Goal: Use online tool/utility: Utilize a website feature to perform a specific function

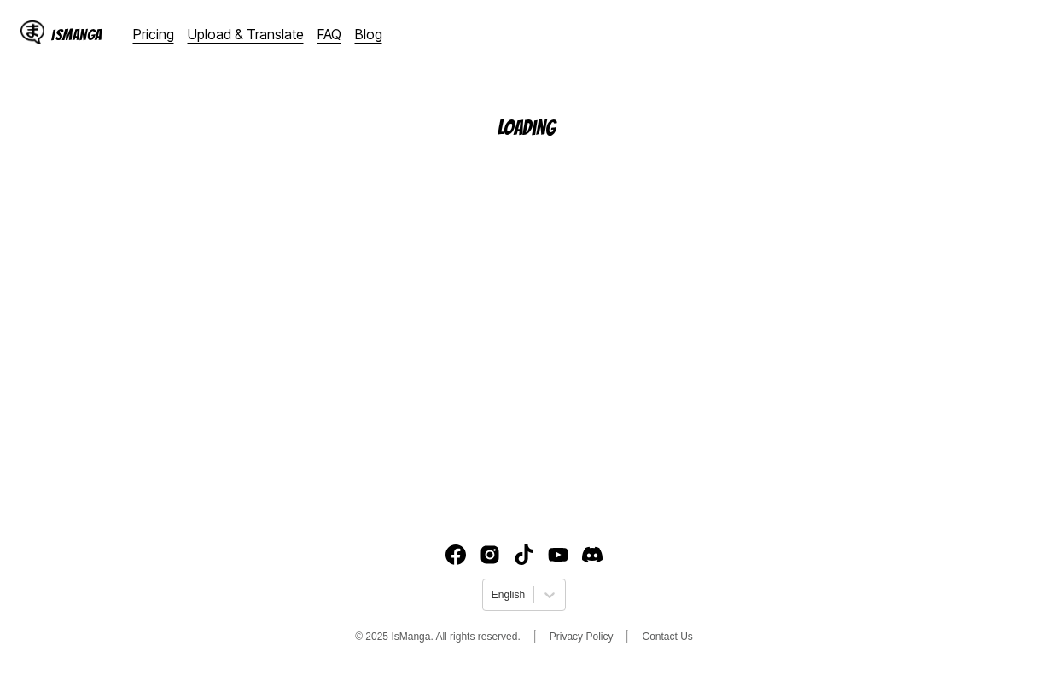
scroll to position [204, 0]
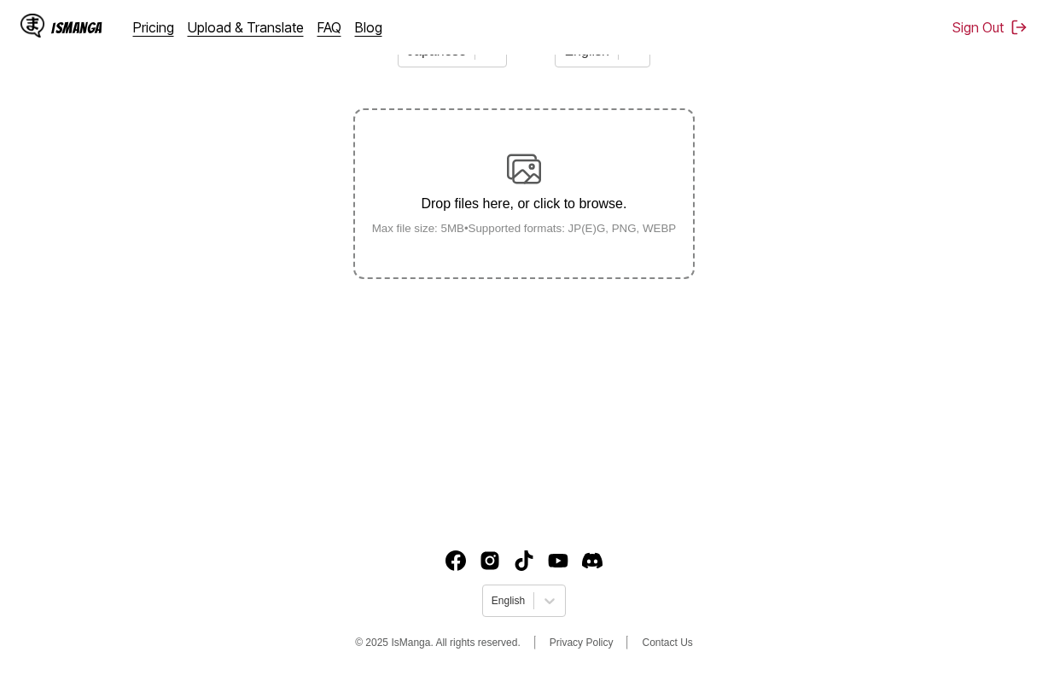
click at [470, 282] on main "AI-Powered Manga Translator Experience seamless manga translation with our cutt…" at bounding box center [524, 213] width 1048 height 608
click at [472, 247] on label "Drop files here, or click to browse. Max file size: 5MB • Supported formats: JP…" at bounding box center [524, 193] width 338 height 167
click at [0, 0] on input "Drop files here, or click to browse. Max file size: 5MB • Supported formats: JP…" at bounding box center [0, 0] width 0 height 0
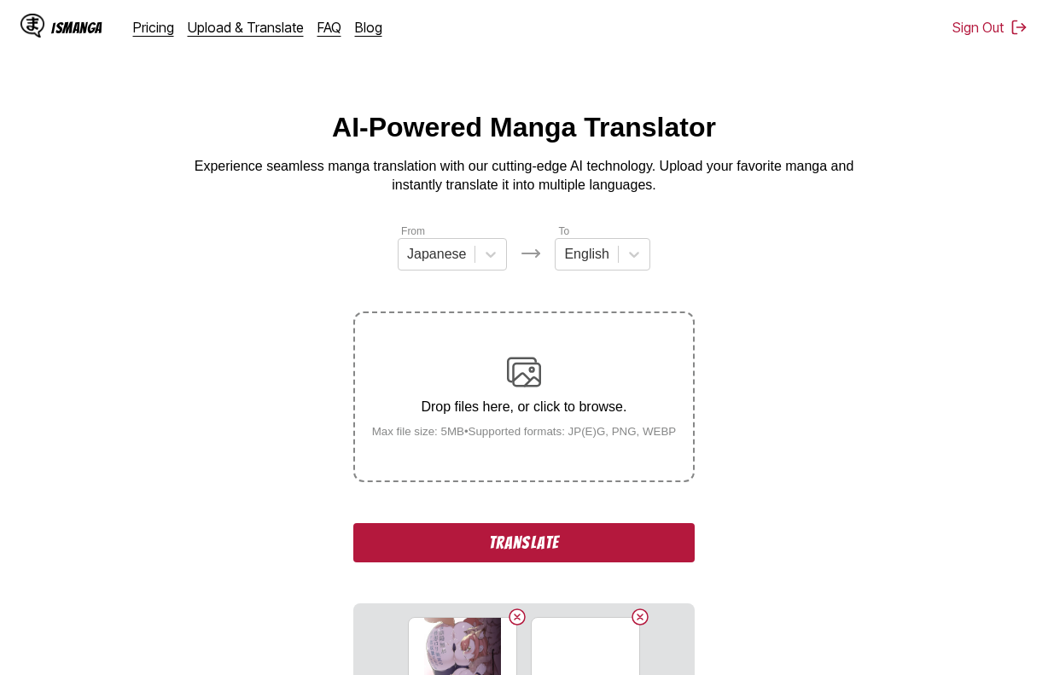
scroll to position [0, 0]
click at [502, 270] on div at bounding box center [490, 255] width 31 height 31
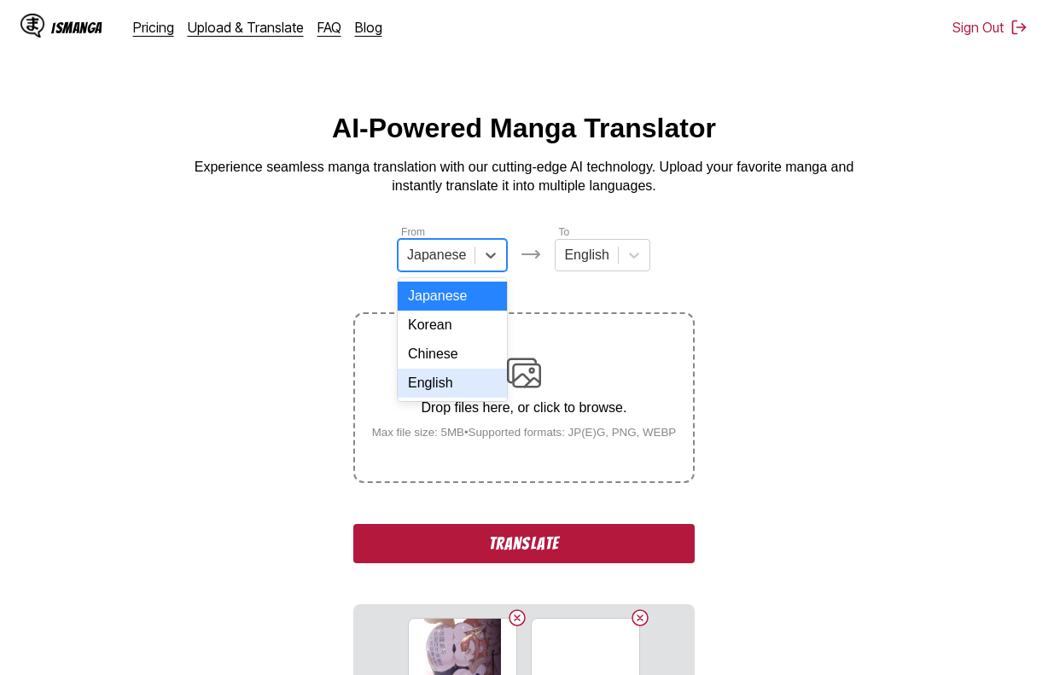
click at [461, 387] on div "English" at bounding box center [452, 383] width 109 height 29
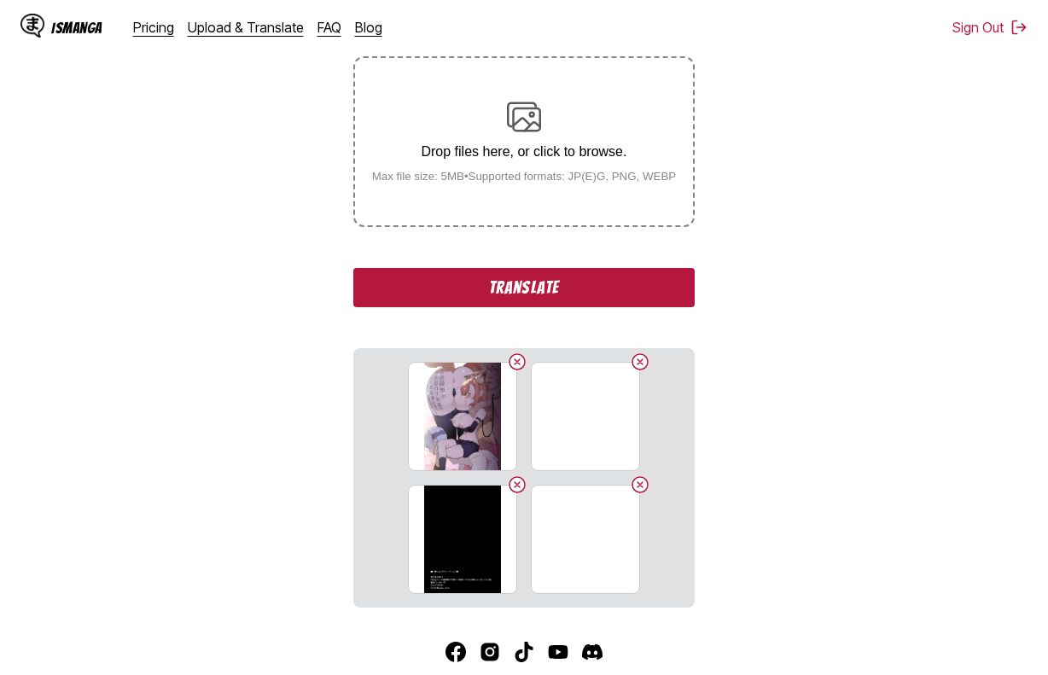
click at [567, 297] on button "Translate" at bounding box center [523, 287] width 341 height 39
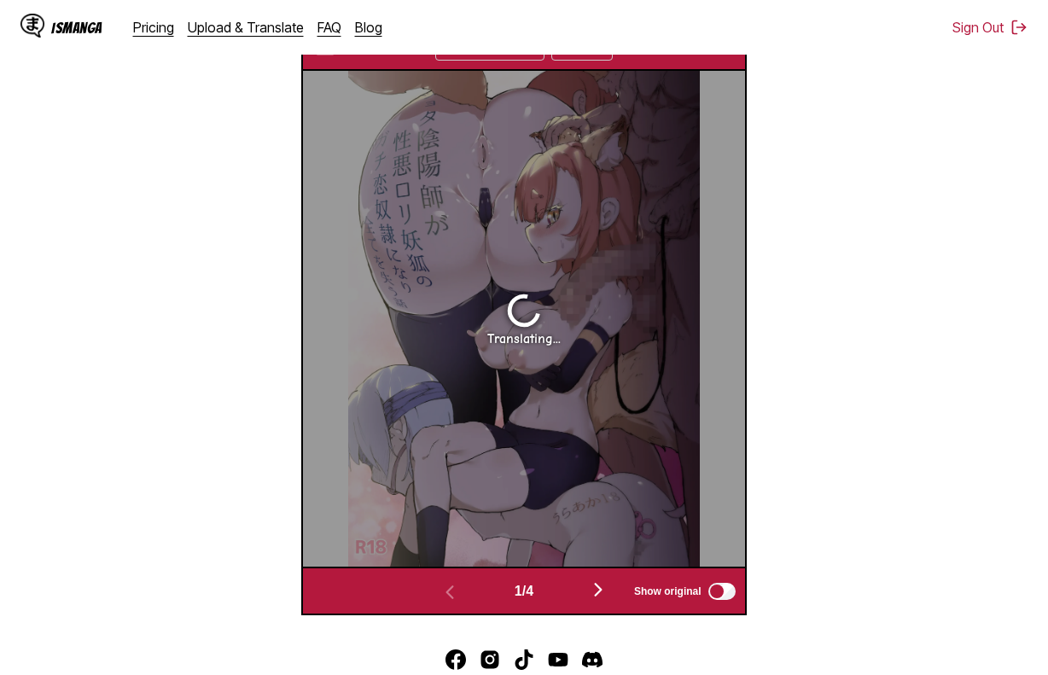
scroll to position [579, 0]
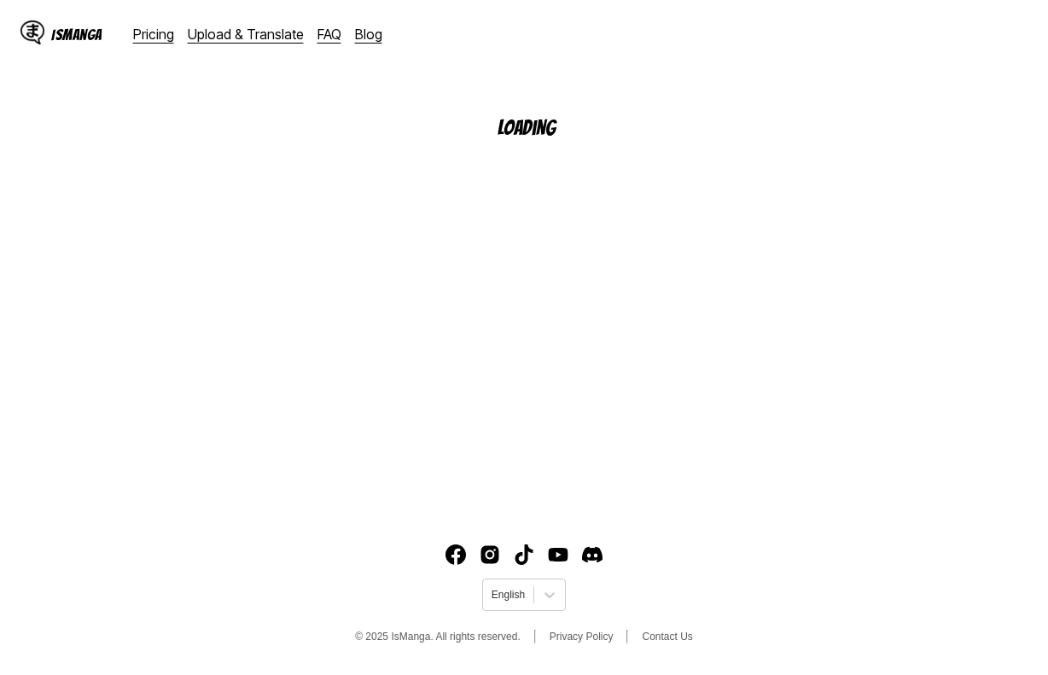
scroll to position [204, 0]
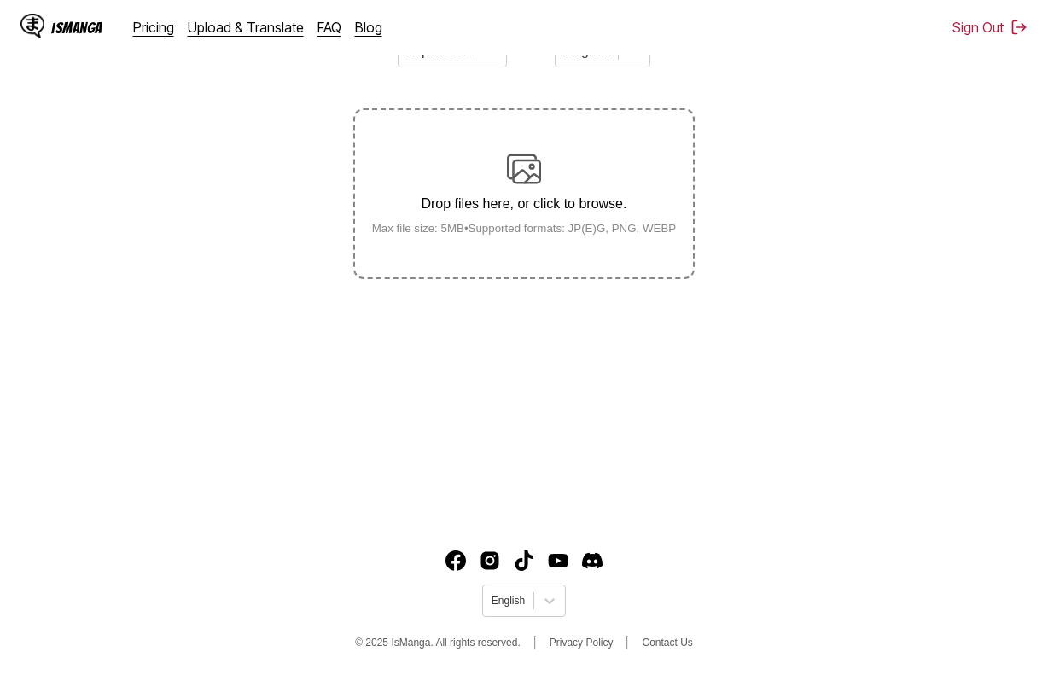
click at [526, 151] on label "Drop files here, or click to browse. Max file size: 5MB • Supported formats: JP…" at bounding box center [524, 193] width 338 height 167
click at [0, 0] on input "Drop files here, or click to browse. Max file size: 5MB • Supported formats: JP…" at bounding box center [0, 0] width 0 height 0
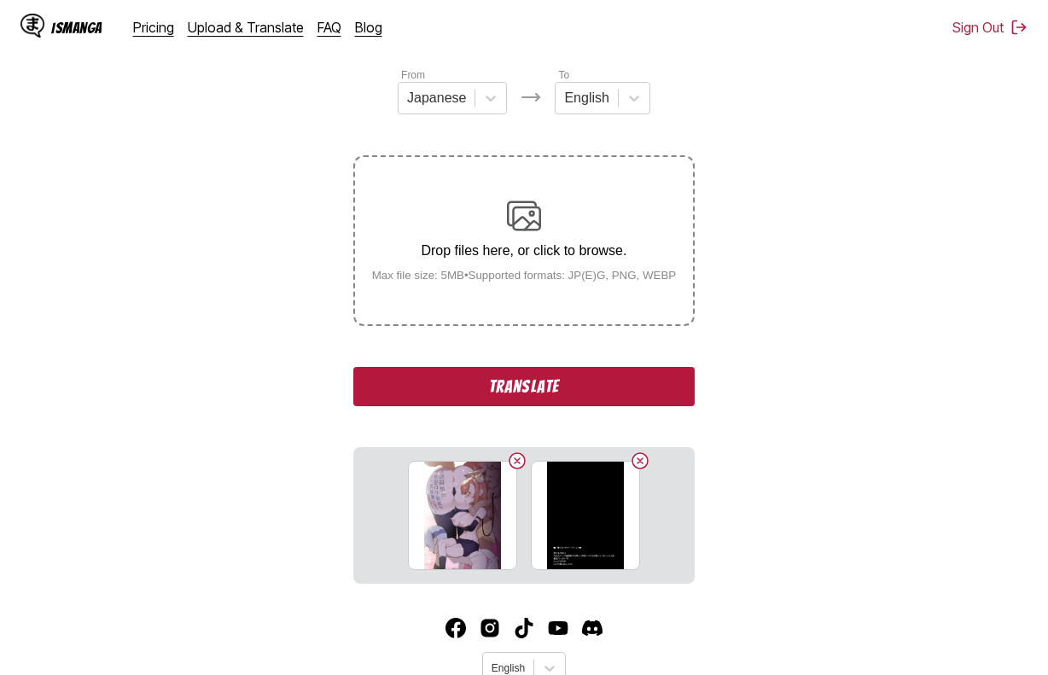
scroll to position [56, 0]
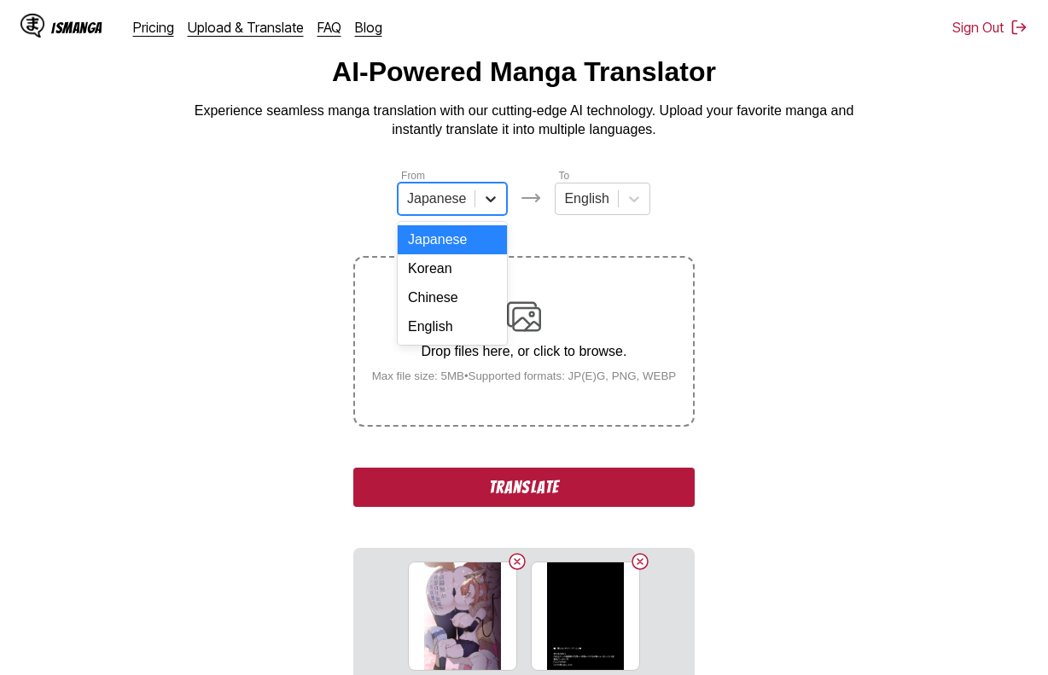
click at [493, 201] on icon at bounding box center [490, 198] width 17 height 17
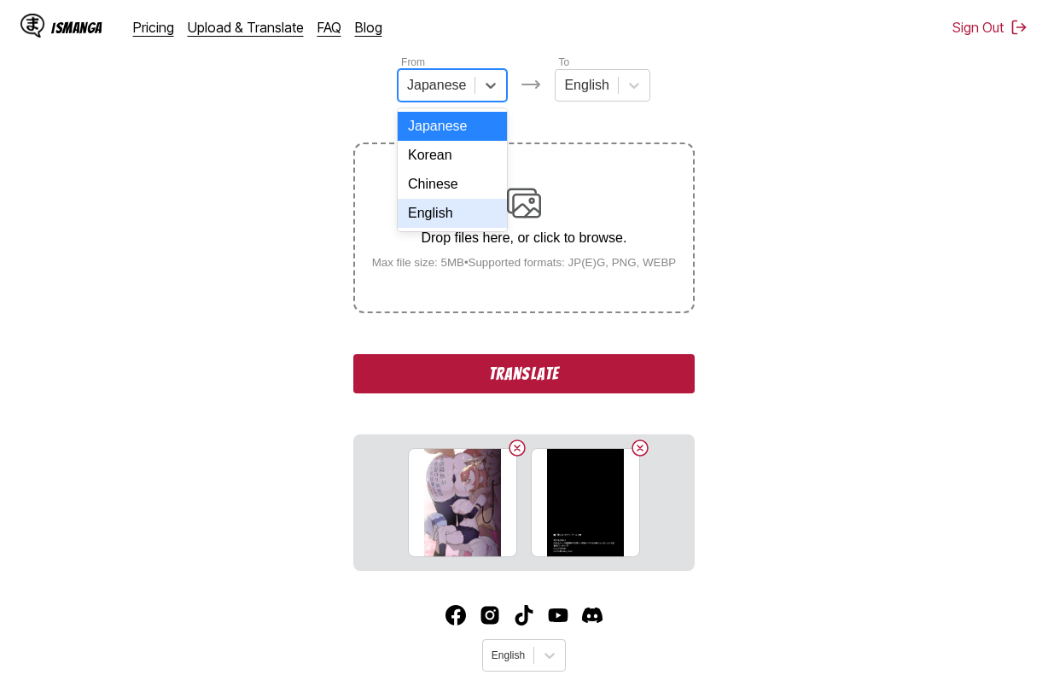
scroll to position [227, 0]
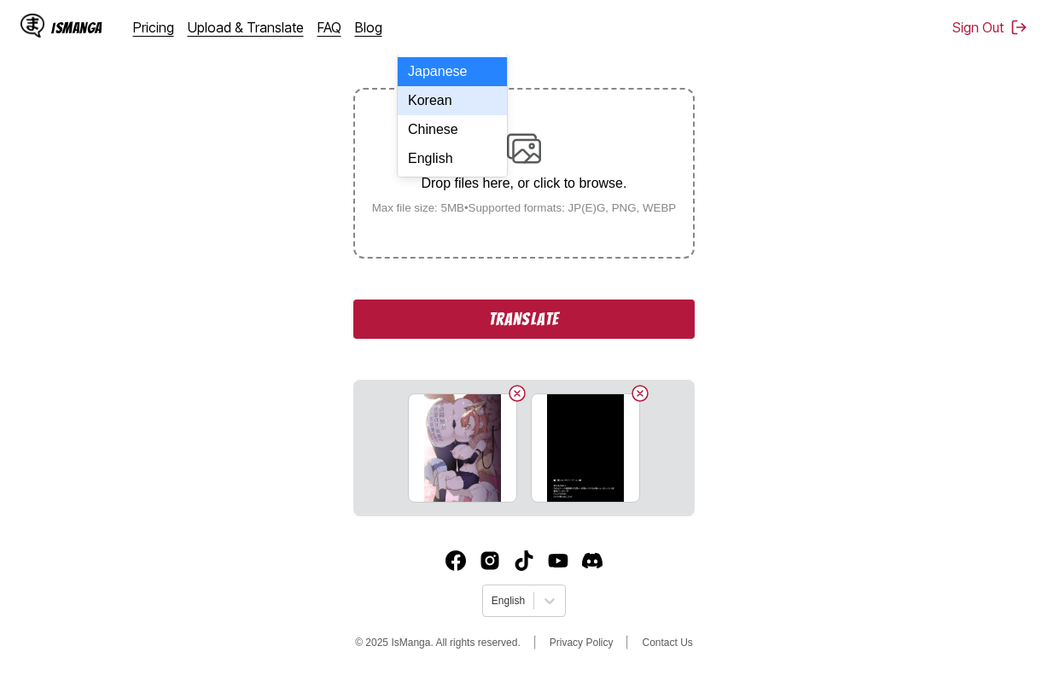
click at [451, 98] on div "Korean" at bounding box center [452, 100] width 109 height 29
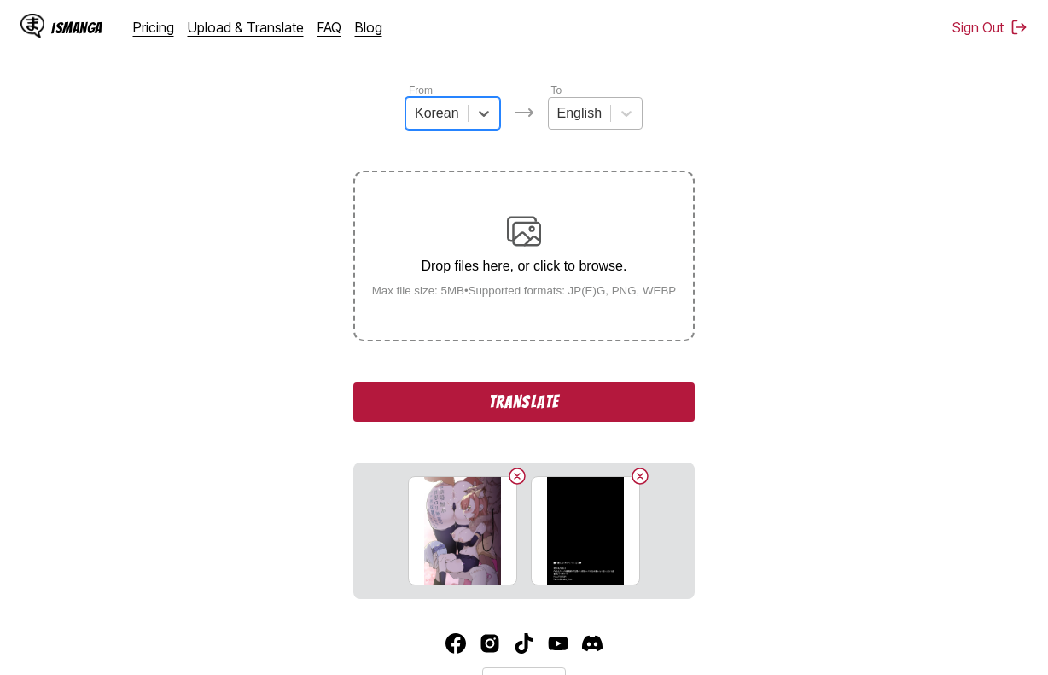
click at [601, 113] on div "English" at bounding box center [579, 114] width 61 height 26
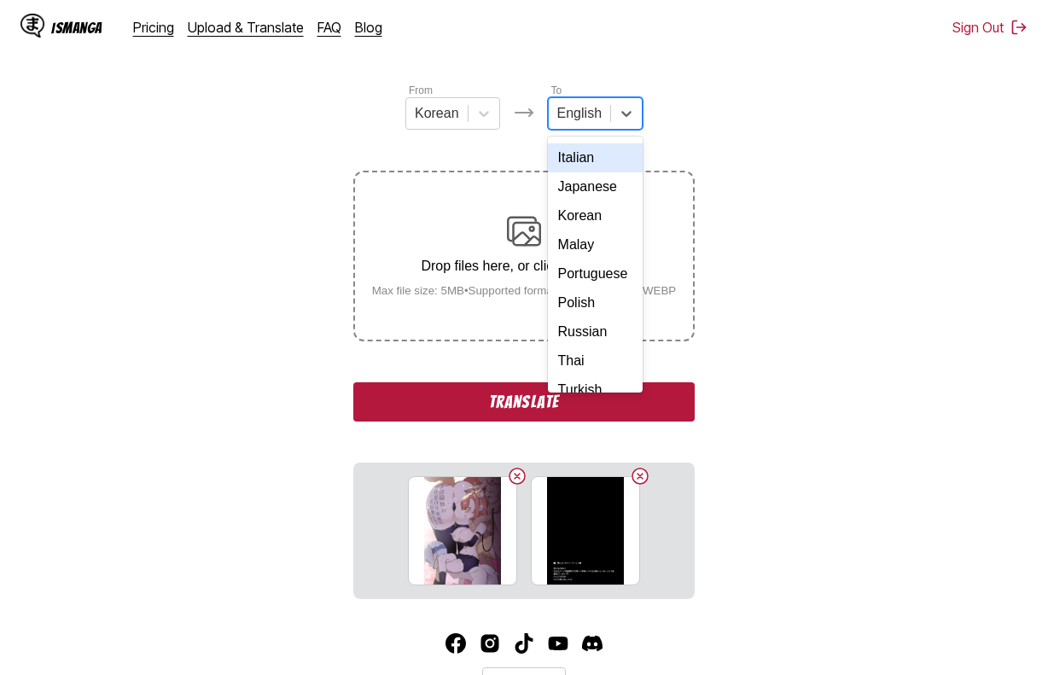
scroll to position [0, 0]
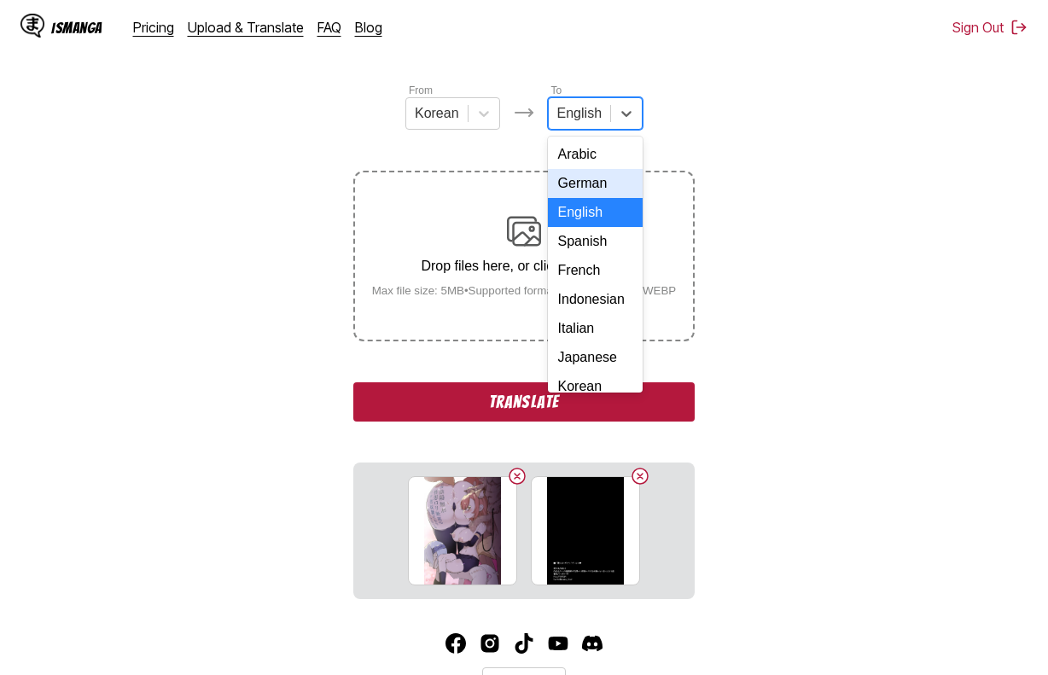
click at [764, 214] on section "From Korean To 17 results available. Use Up and Down to choose options, press E…" at bounding box center [524, 340] width 1021 height 517
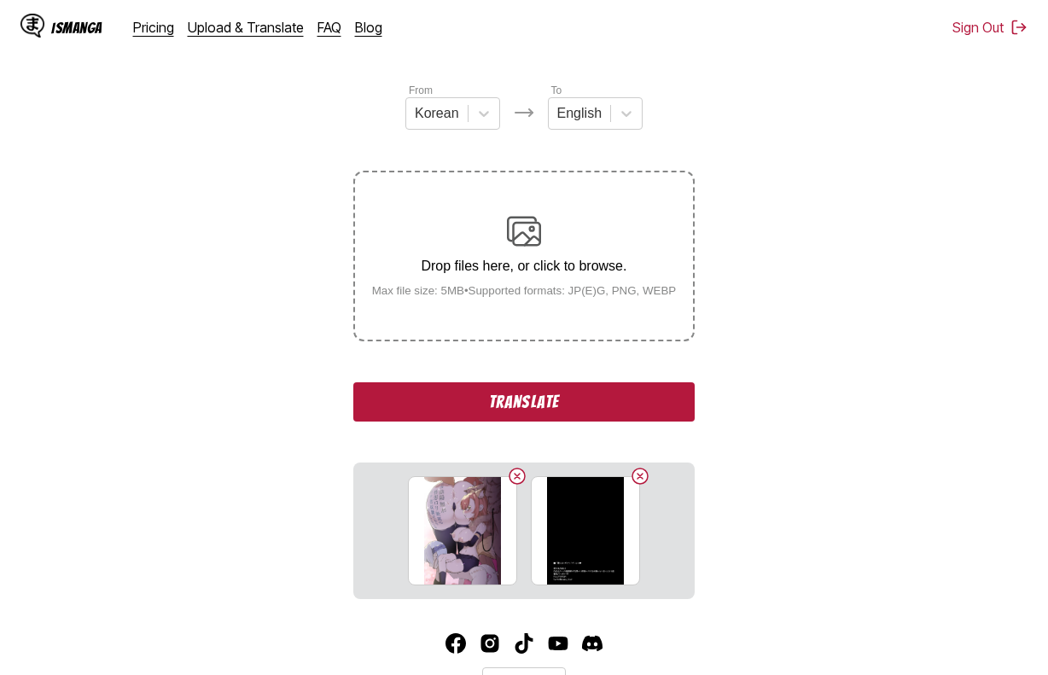
click at [649, 383] on div "From Korean To English Drop files here, or click to browse. Max file size: 5MB …" at bounding box center [523, 340] width 341 height 517
click at [654, 392] on button "Translate" at bounding box center [523, 401] width 341 height 39
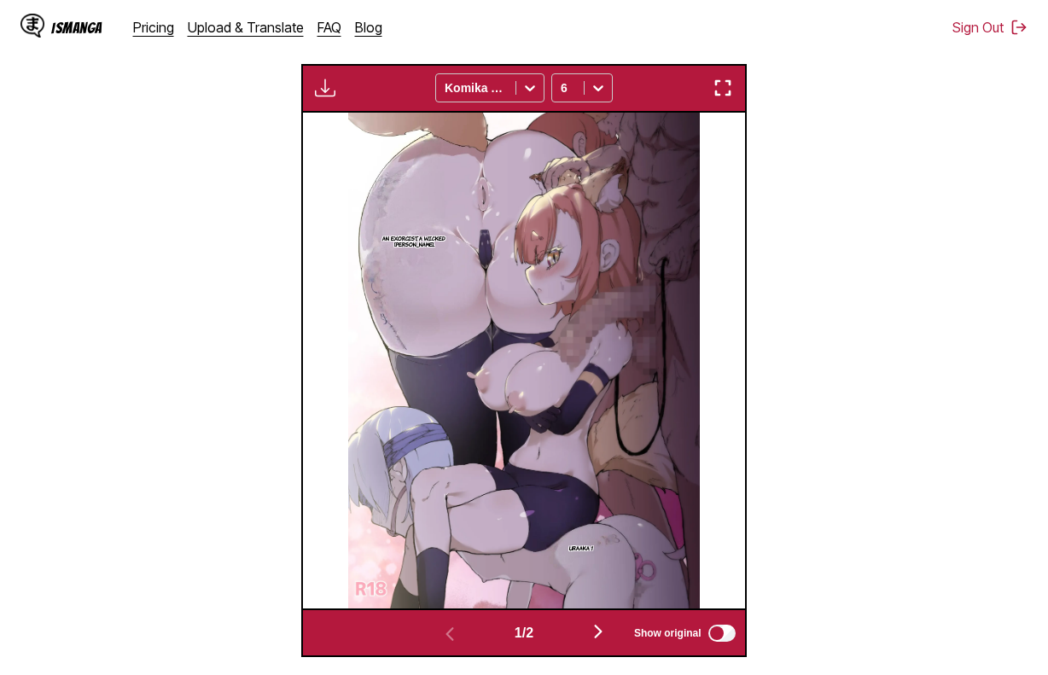
scroll to position [579, 0]
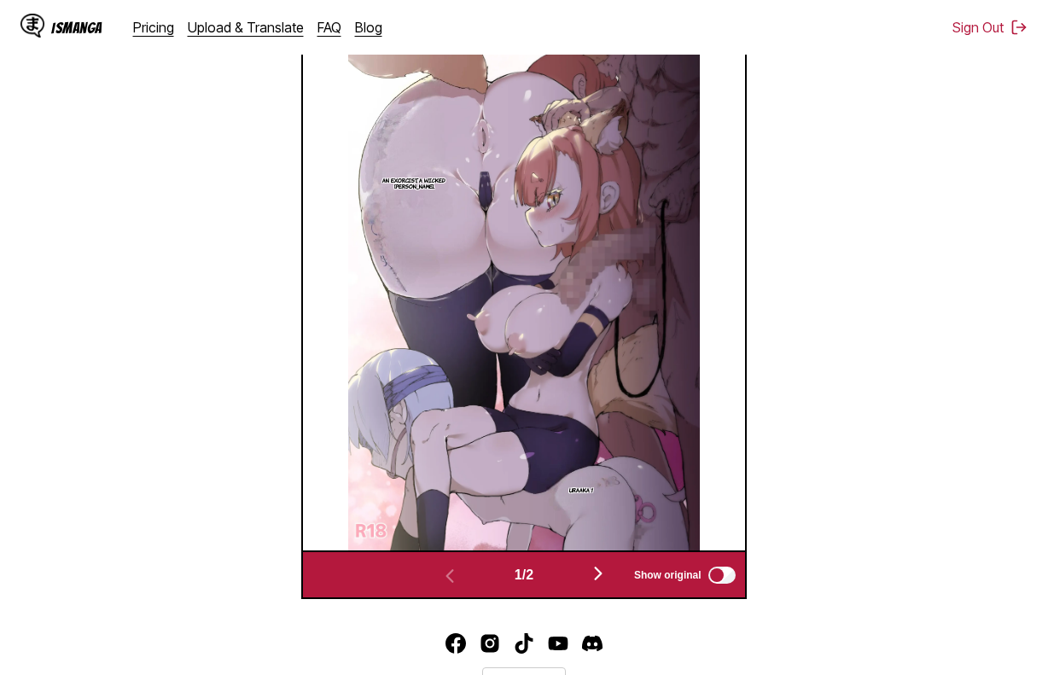
click at [701, 584] on label "Show original" at bounding box center [686, 575] width 104 height 22
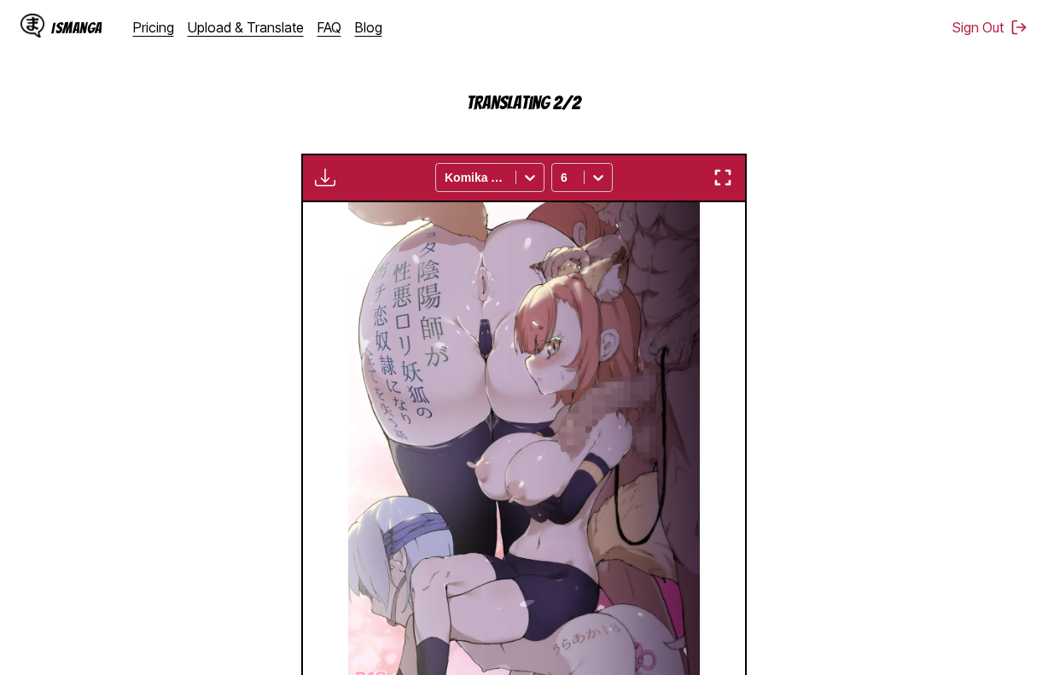
scroll to position [408, 0]
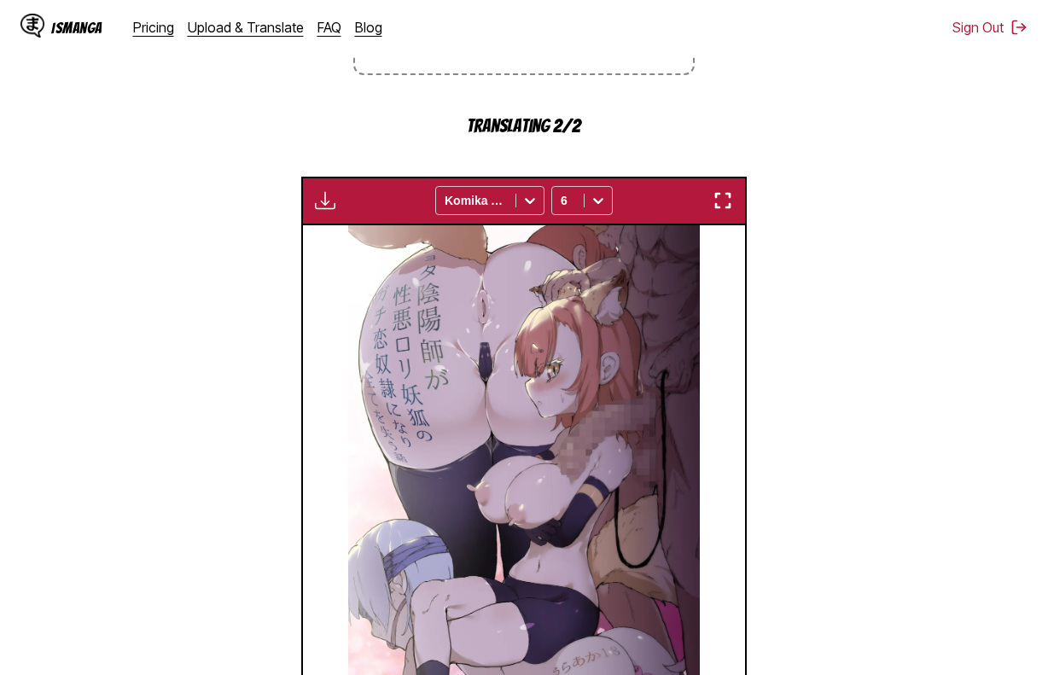
click at [325, 198] on img "button" at bounding box center [325, 200] width 20 height 20
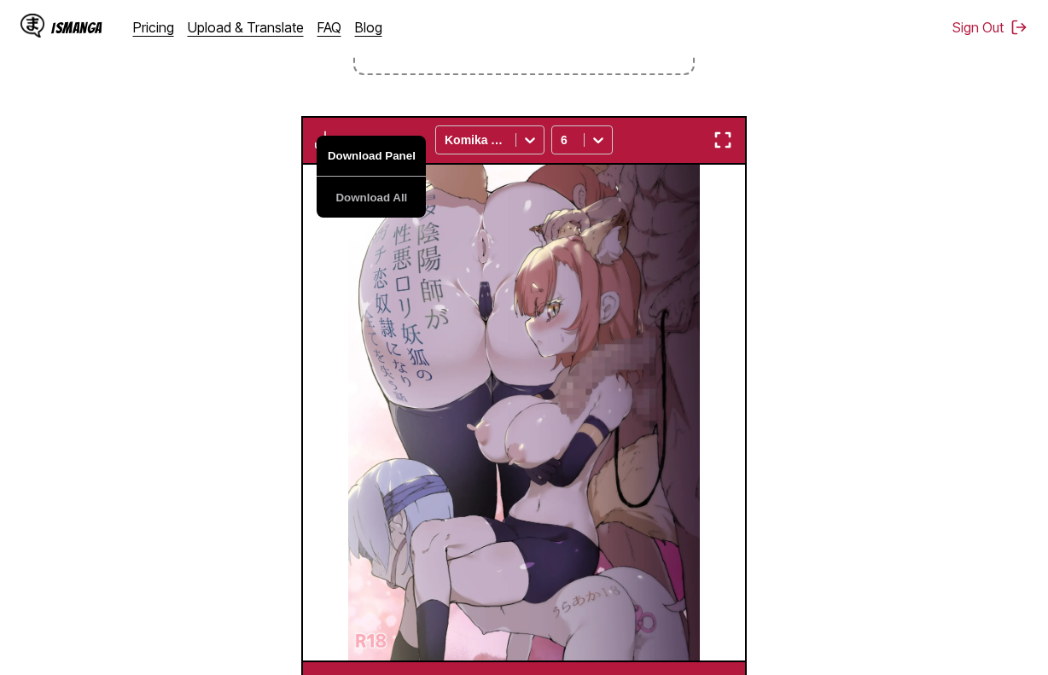
click at [381, 154] on button "Download Panel" at bounding box center [371, 156] width 109 height 41
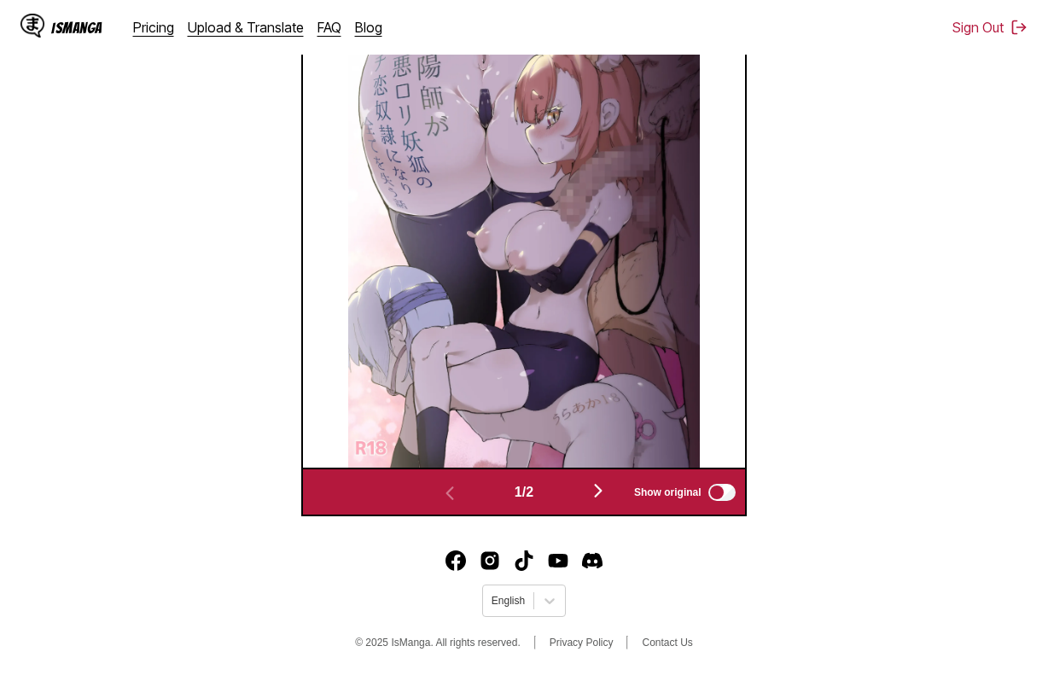
drag, startPoint x: 683, startPoint y: 241, endPoint x: 676, endPoint y: 311, distance: 71.2
click at [682, 241] on img at bounding box center [524, 220] width 352 height 496
click at [589, 487] on button "button" at bounding box center [598, 492] width 102 height 25
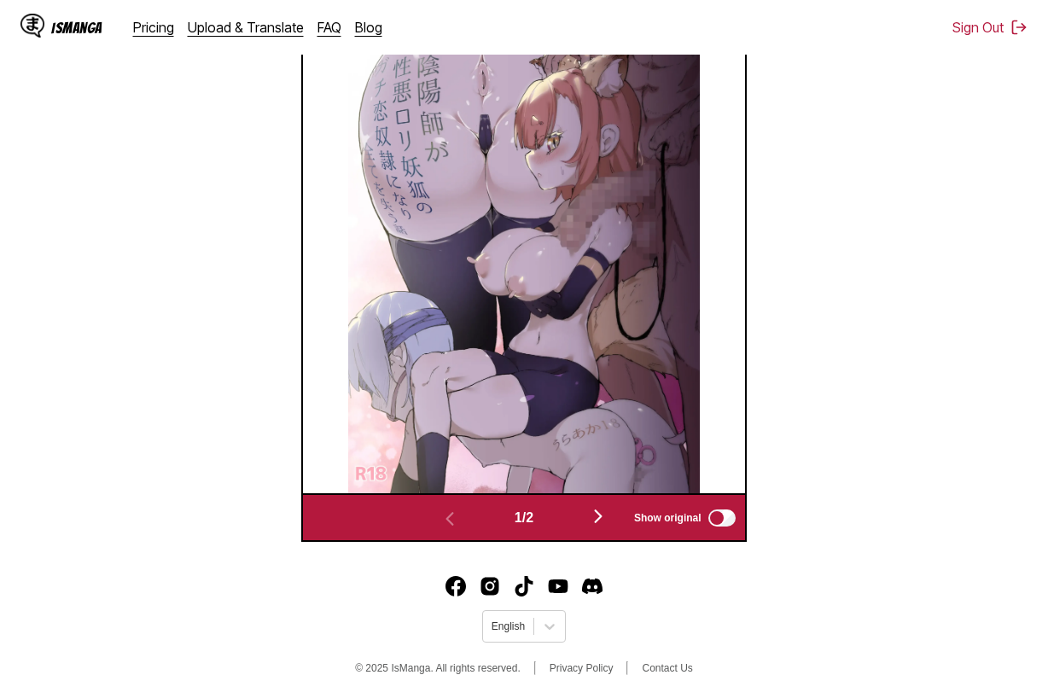
scroll to position [0, 441]
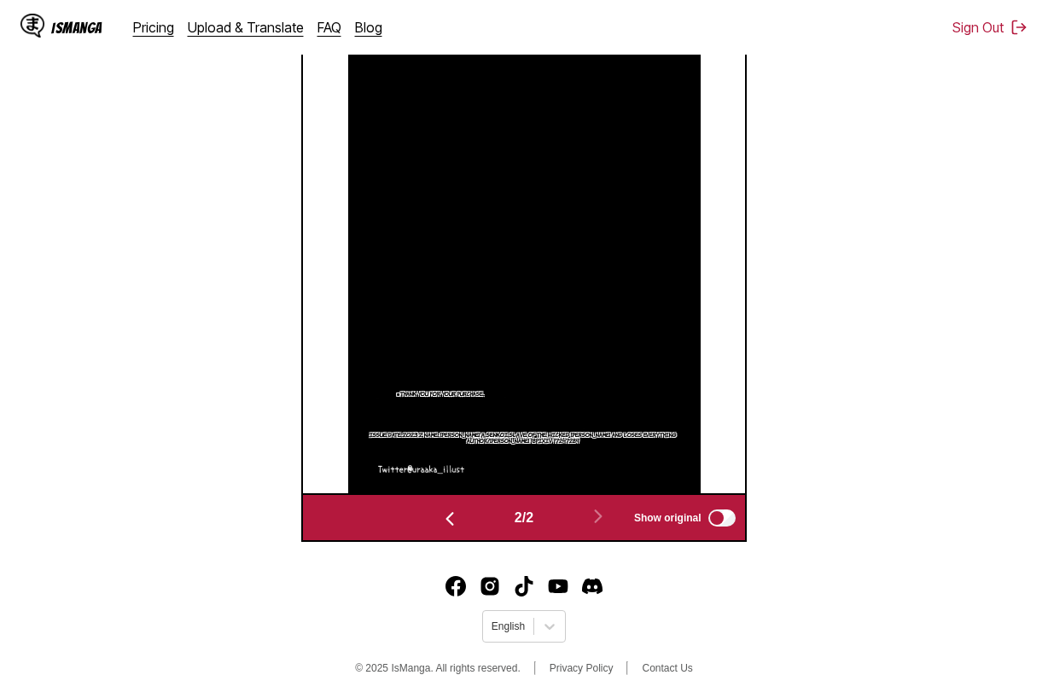
click at [740, 515] on div "2 / 2 Show original" at bounding box center [523, 517] width 445 height 49
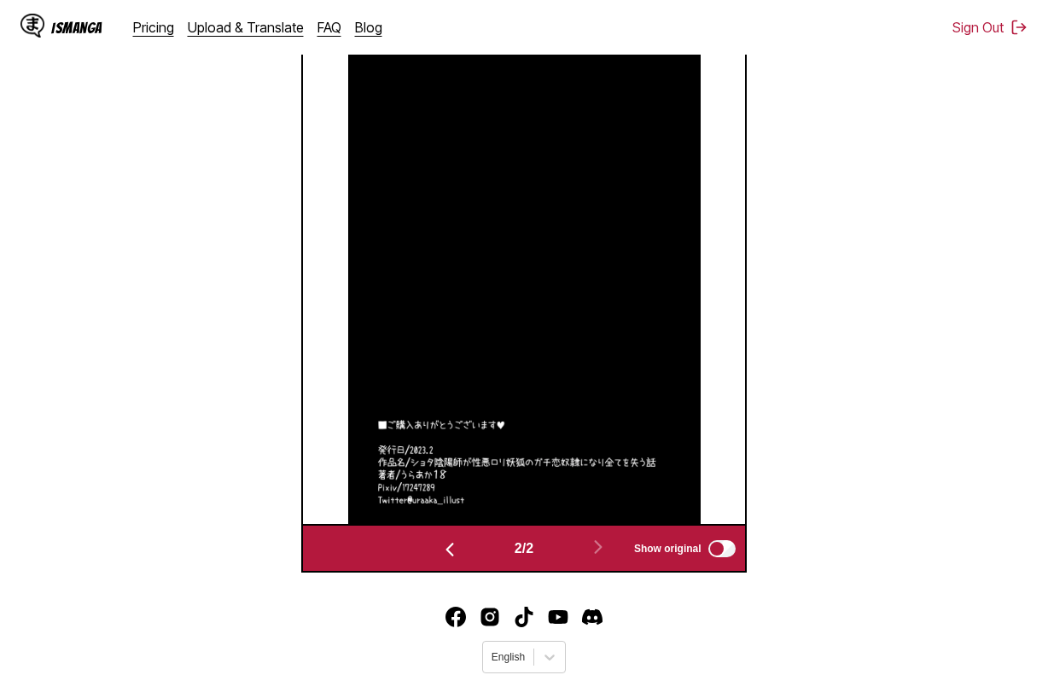
scroll to position [404, 0]
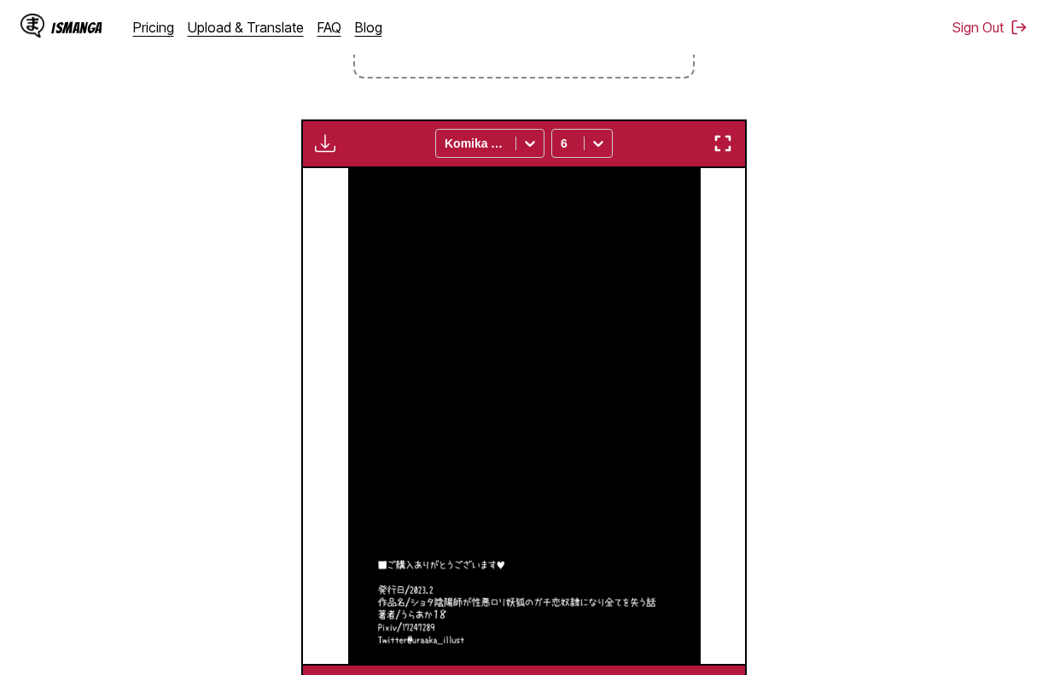
click at [326, 139] on img "button" at bounding box center [325, 143] width 20 height 20
click at [358, 139] on div "Download Panel Download All Komika Axis 6" at bounding box center [523, 143] width 445 height 49
drag, startPoint x: 329, startPoint y: 135, endPoint x: 366, endPoint y: 154, distance: 41.6
click at [331, 137] on button "button" at bounding box center [325, 143] width 31 height 22
click at [366, 154] on button "Download Panel" at bounding box center [371, 159] width 109 height 41
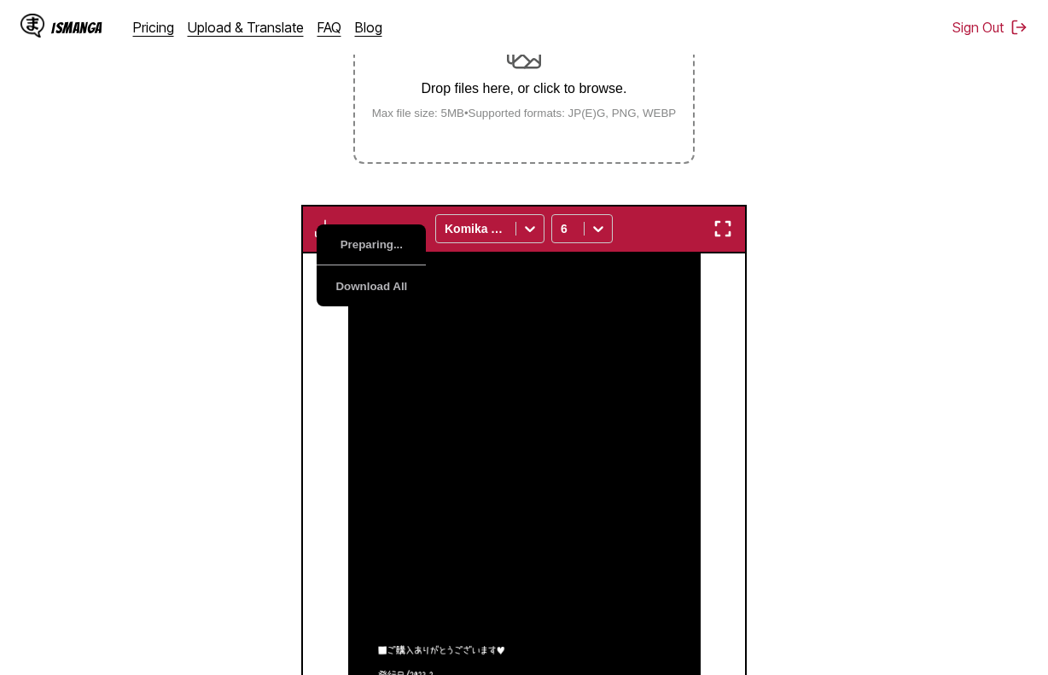
scroll to position [234, 0]
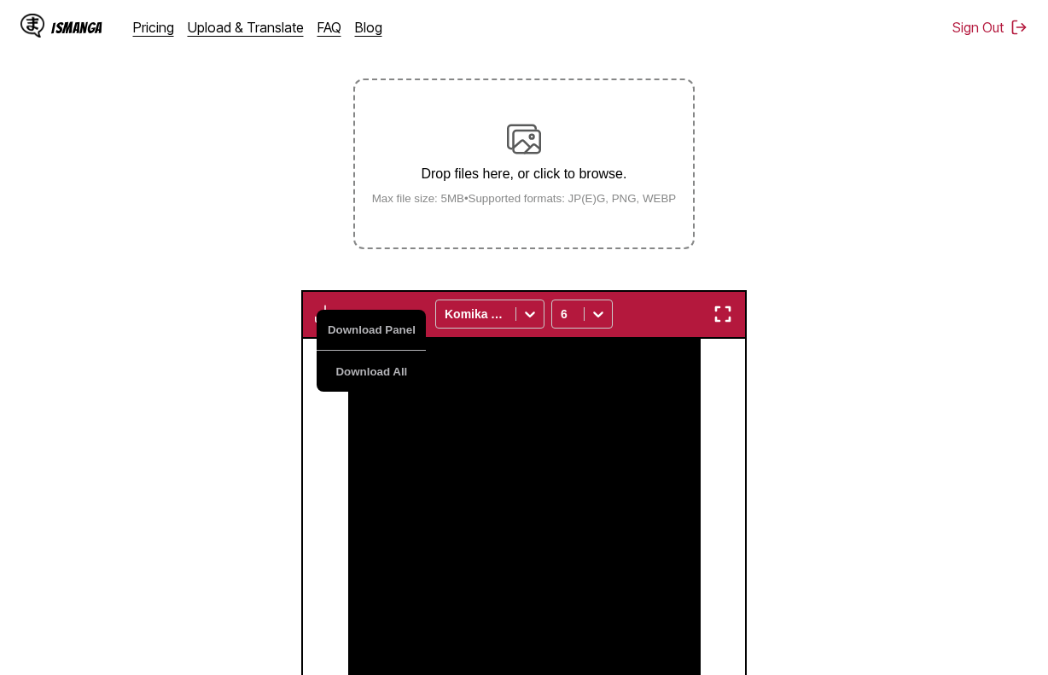
click at [518, 202] on small "Max file size: 5MB • Supported formats: JP(E)G, PNG, WEBP" at bounding box center [524, 198] width 332 height 13
click at [0, 0] on input "Drop files here, or click to browse. Max file size: 5MB • Supported formats: JP…" at bounding box center [0, 0] width 0 height 0
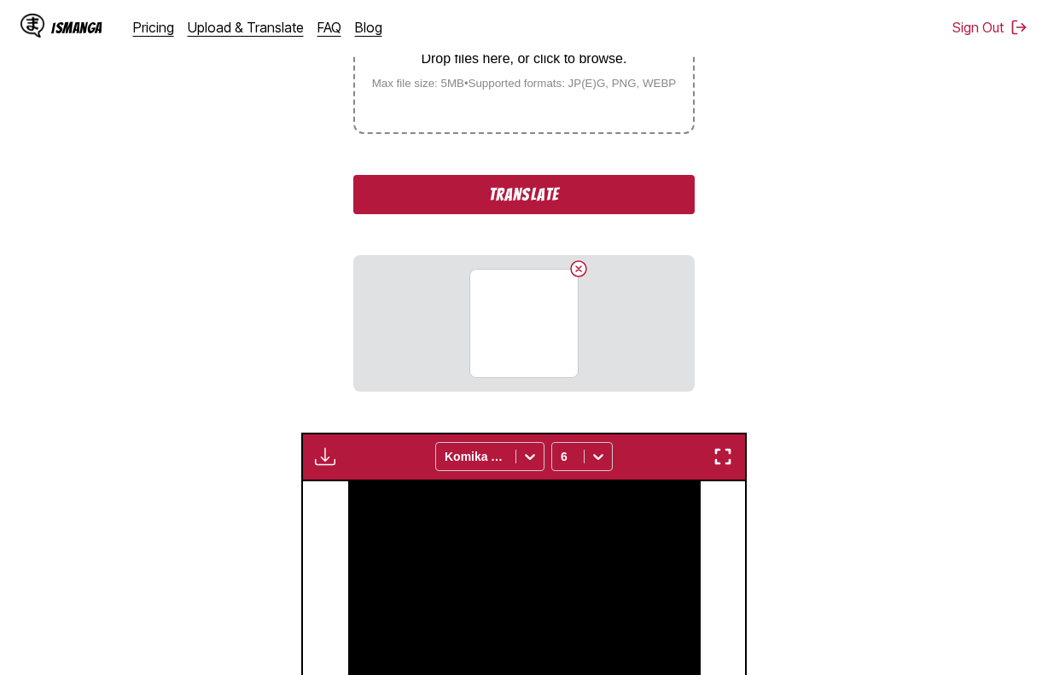
click at [527, 178] on button "Translate" at bounding box center [523, 194] width 341 height 39
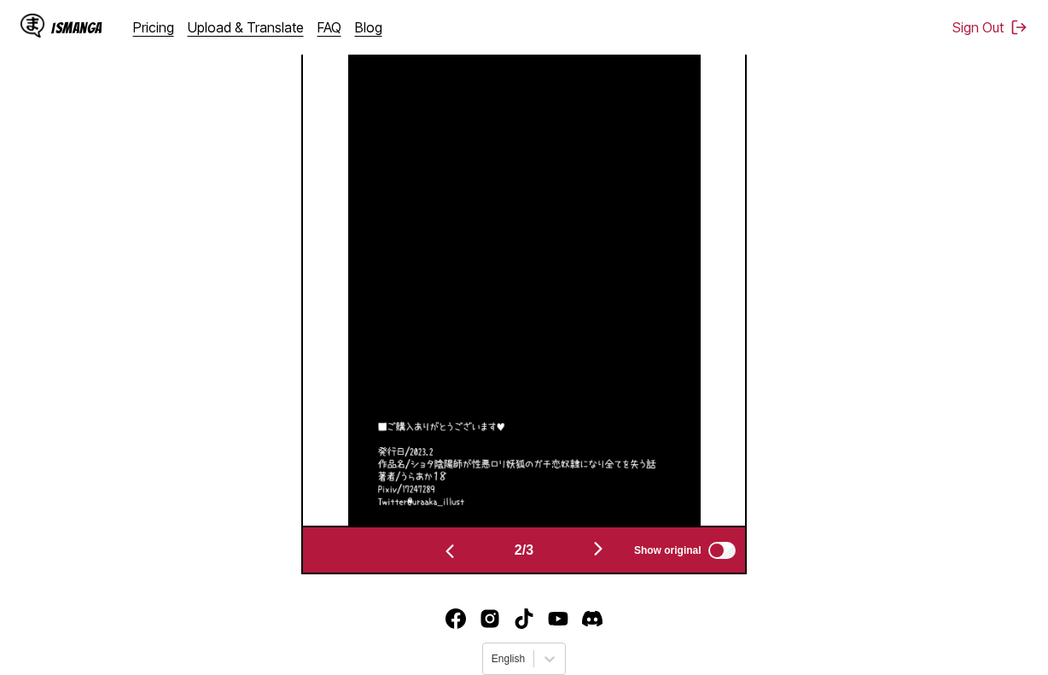
click at [579, 538] on button "button" at bounding box center [598, 550] width 102 height 25
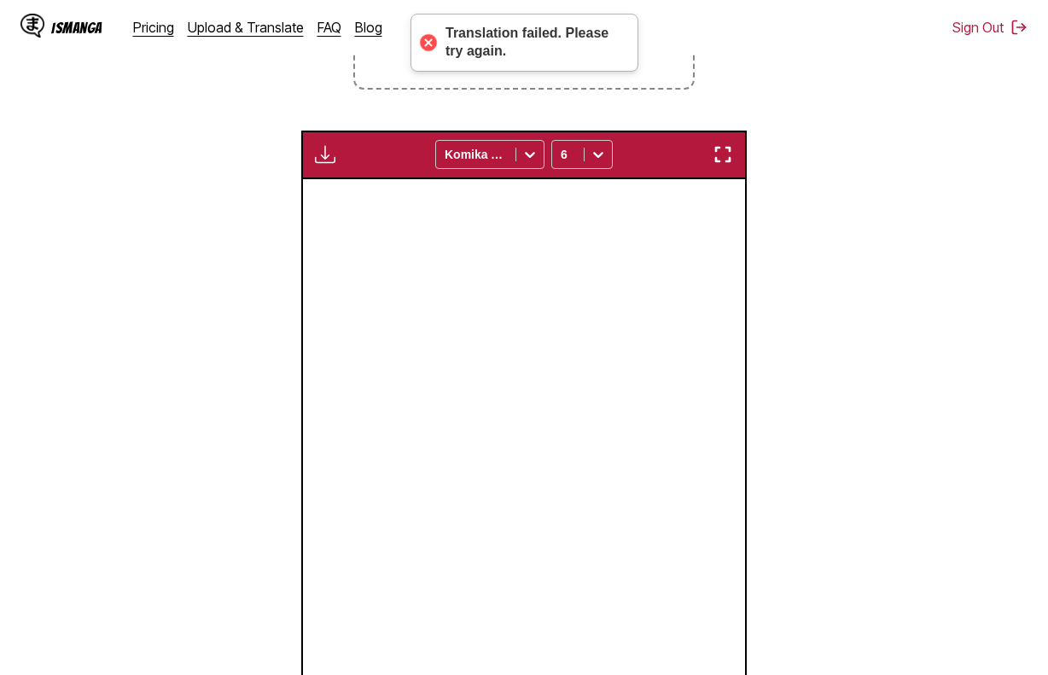
scroll to position [404, 0]
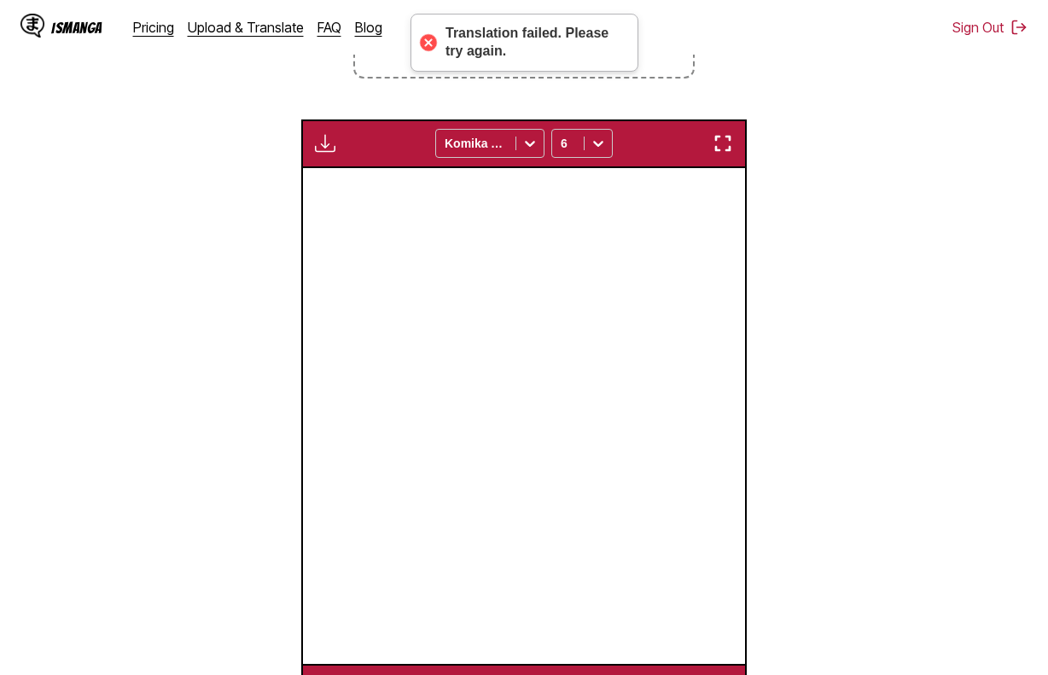
click at [331, 133] on div "Download Panel Download All Komika Axis 6" at bounding box center [523, 143] width 445 height 49
click at [335, 141] on img "button" at bounding box center [325, 143] width 20 height 20
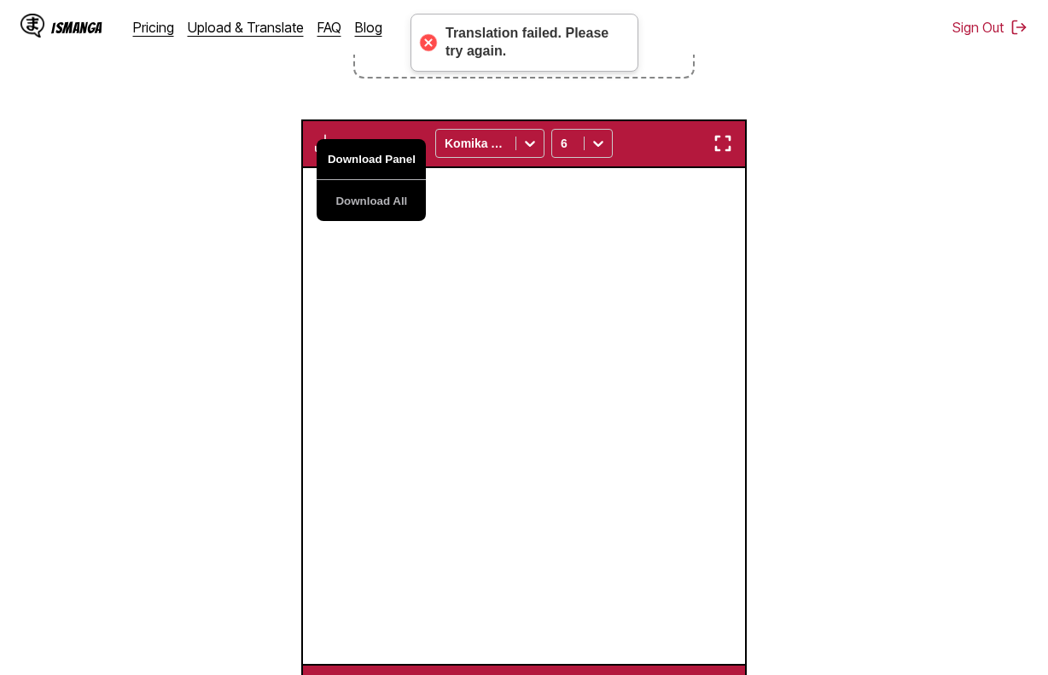
click at [357, 154] on button "Download Panel" at bounding box center [371, 159] width 109 height 41
click at [195, 265] on section "From Korean To English Drop files here, or click to browse. Max file size: 5MB …" at bounding box center [524, 265] width 1021 height 893
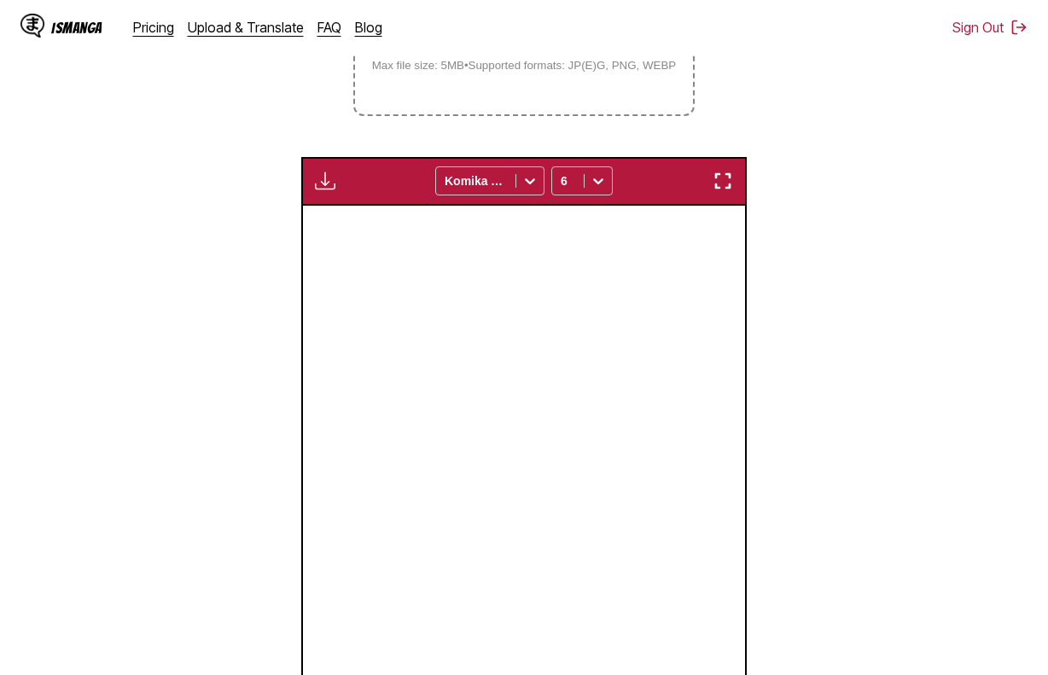
scroll to position [63, 0]
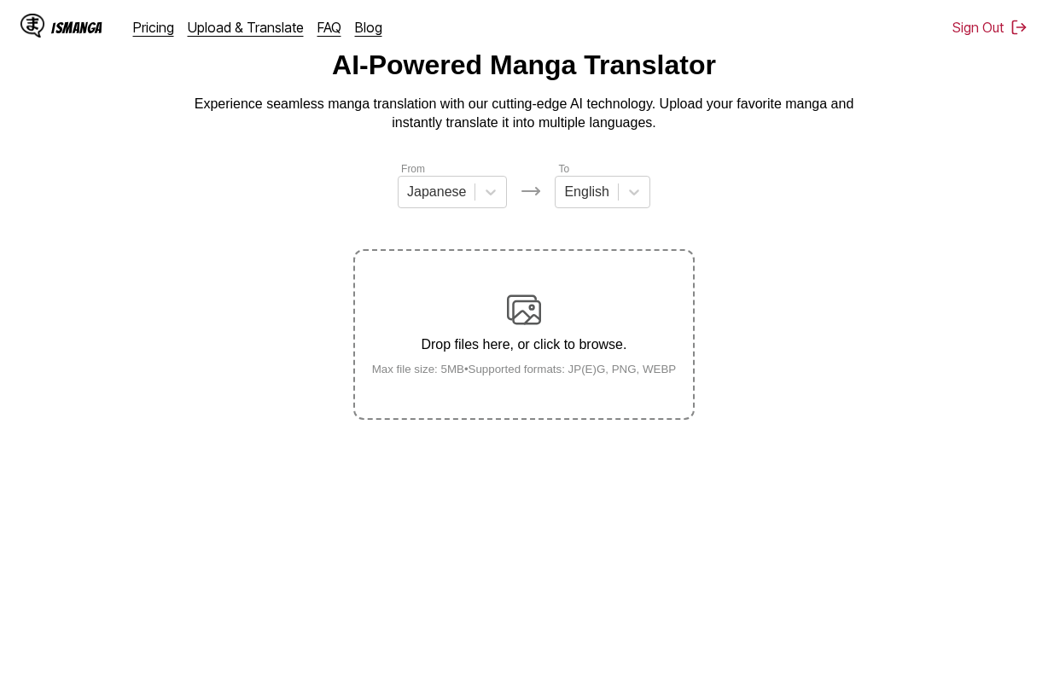
click at [453, 324] on div "Drop files here, or click to browse. Max file size: 5MB • Supported formats: JP…" at bounding box center [524, 334] width 332 height 83
click at [0, 0] on input "Drop files here, or click to browse. Max file size: 5MB • Supported formats: JP…" at bounding box center [0, 0] width 0 height 0
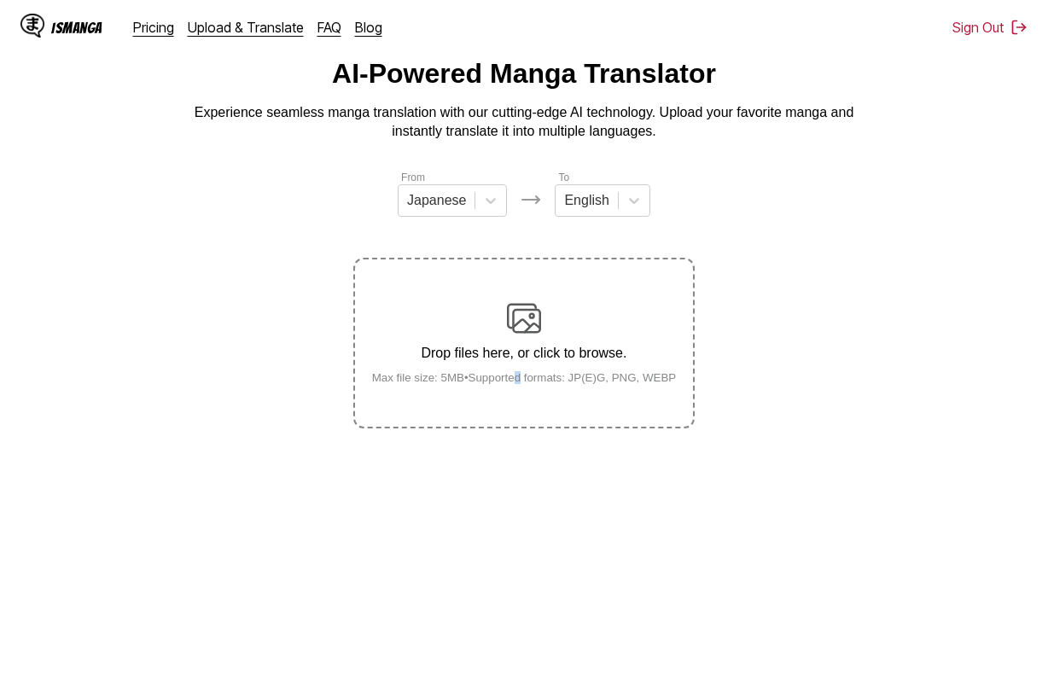
click at [526, 383] on small "Max file size: 5MB • Supported formats: JP(E)G, PNG, WEBP" at bounding box center [524, 377] width 332 height 13
click at [325, 316] on section "From Japanese To English Drop files here, or click to browse. Max file size: 5M…" at bounding box center [524, 298] width 1021 height 259
click at [544, 358] on p "Drop files here, or click to browse." at bounding box center [524, 353] width 332 height 15
click at [0, 0] on input "Drop files here, or click to browse. Max file size: 5MB • Supported formats: JP…" at bounding box center [0, 0] width 0 height 0
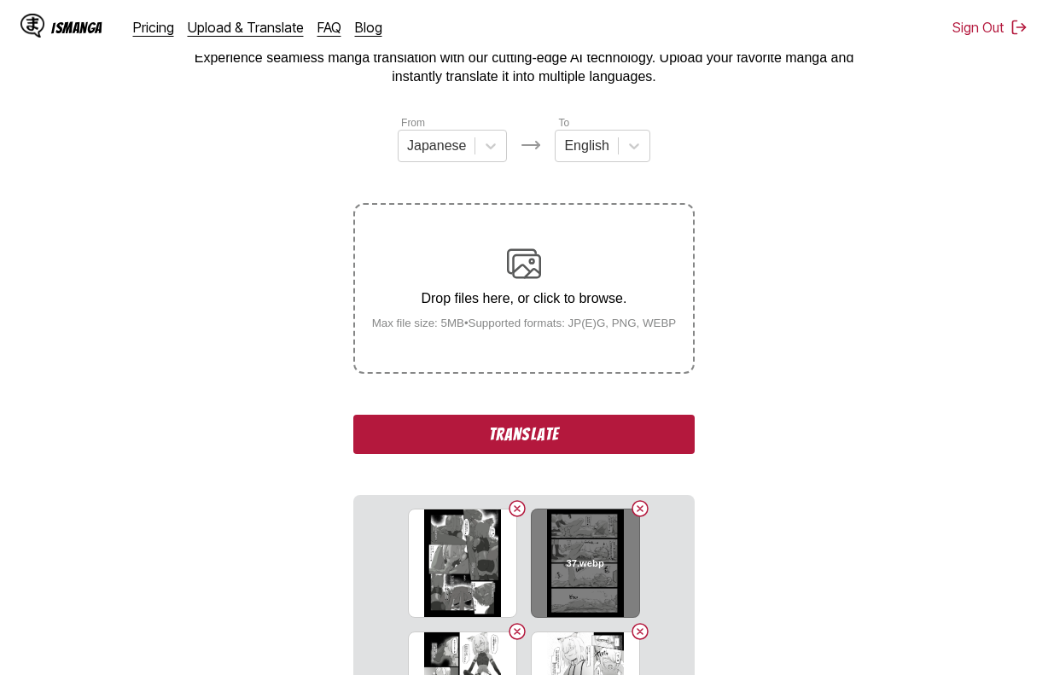
scroll to position [311, 0]
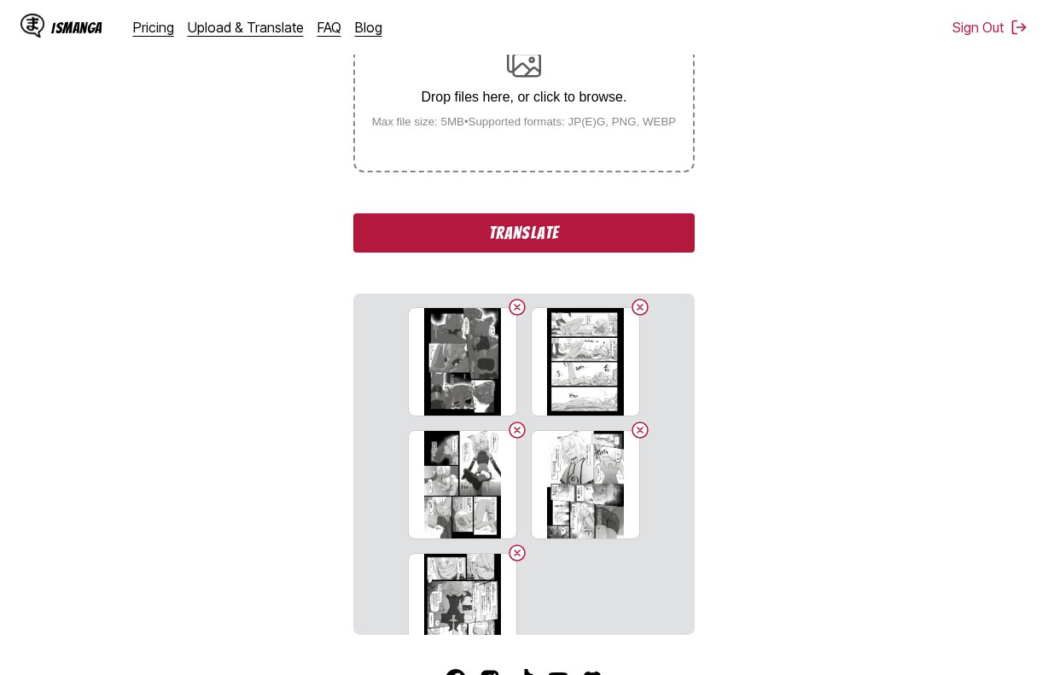
click at [520, 226] on button "Translate" at bounding box center [523, 232] width 341 height 39
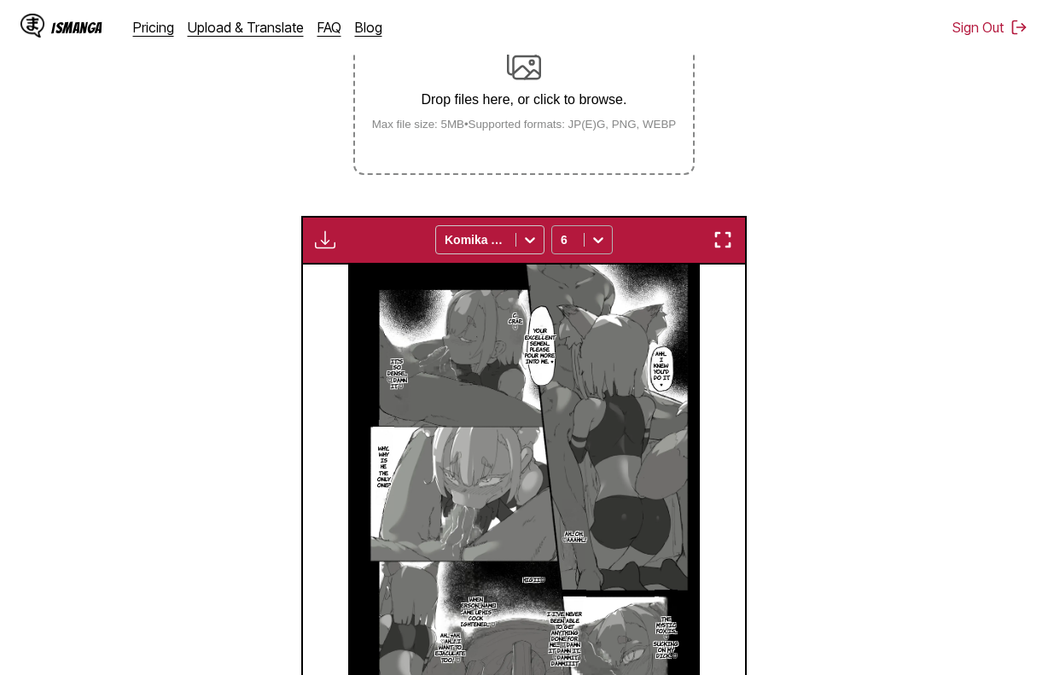
scroll to position [256, 0]
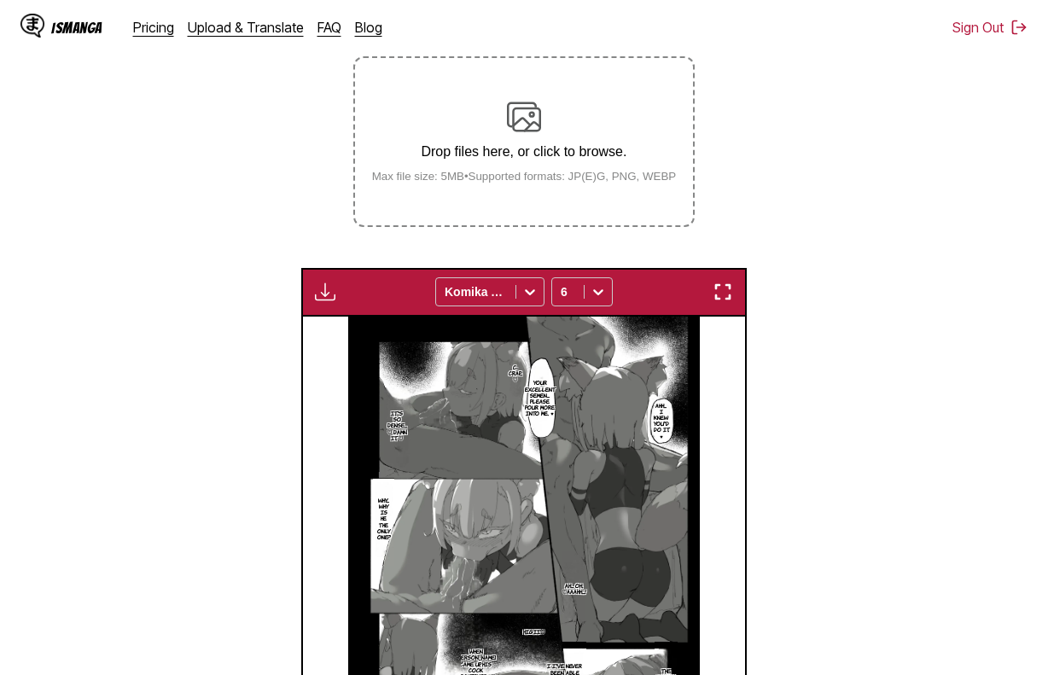
click at [334, 292] on img "button" at bounding box center [325, 292] width 20 height 20
click at [375, 306] on button "Download Panel" at bounding box center [371, 308] width 109 height 41
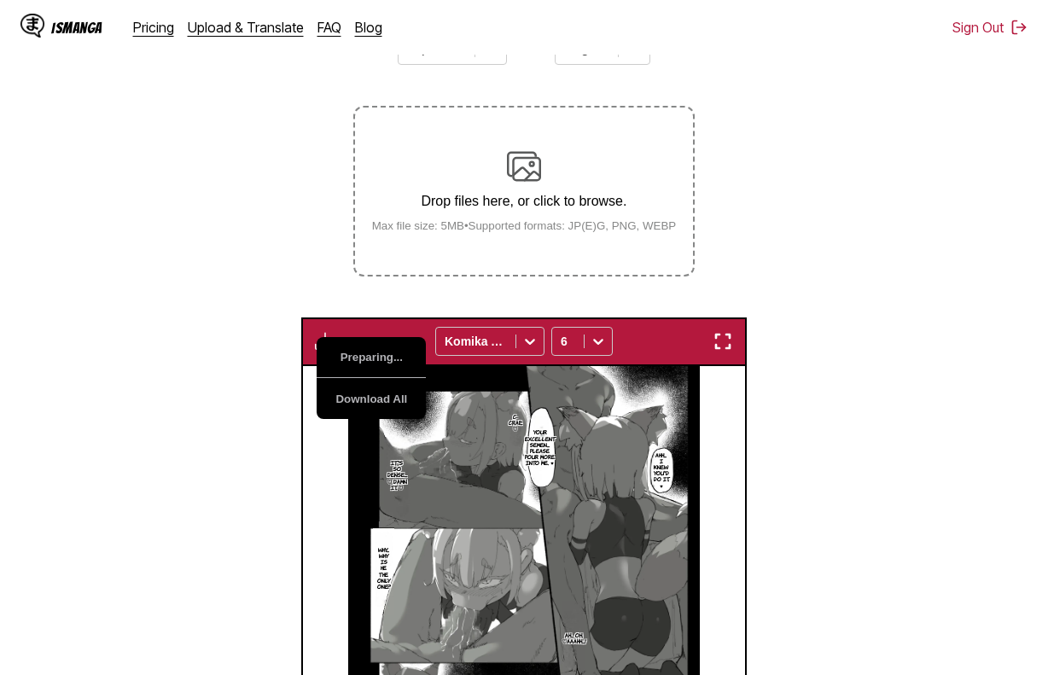
scroll to position [0, 0]
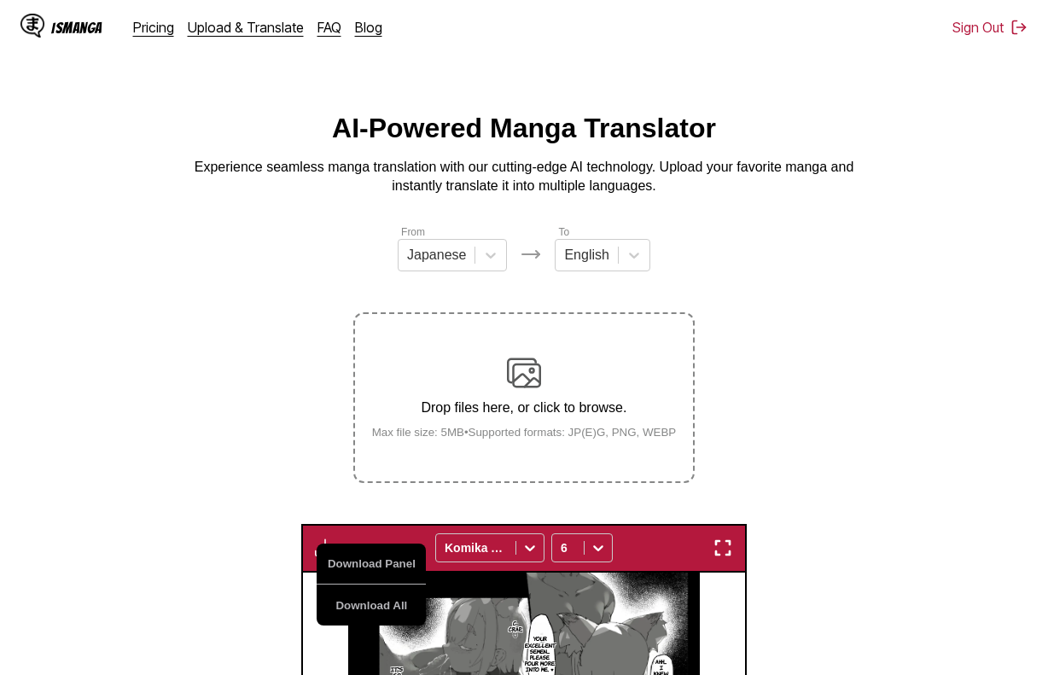
click at [252, 526] on section "From Japanese To English Drop files here, or click to browse. Max file size: 5M…" at bounding box center [524, 670] width 1021 height 893
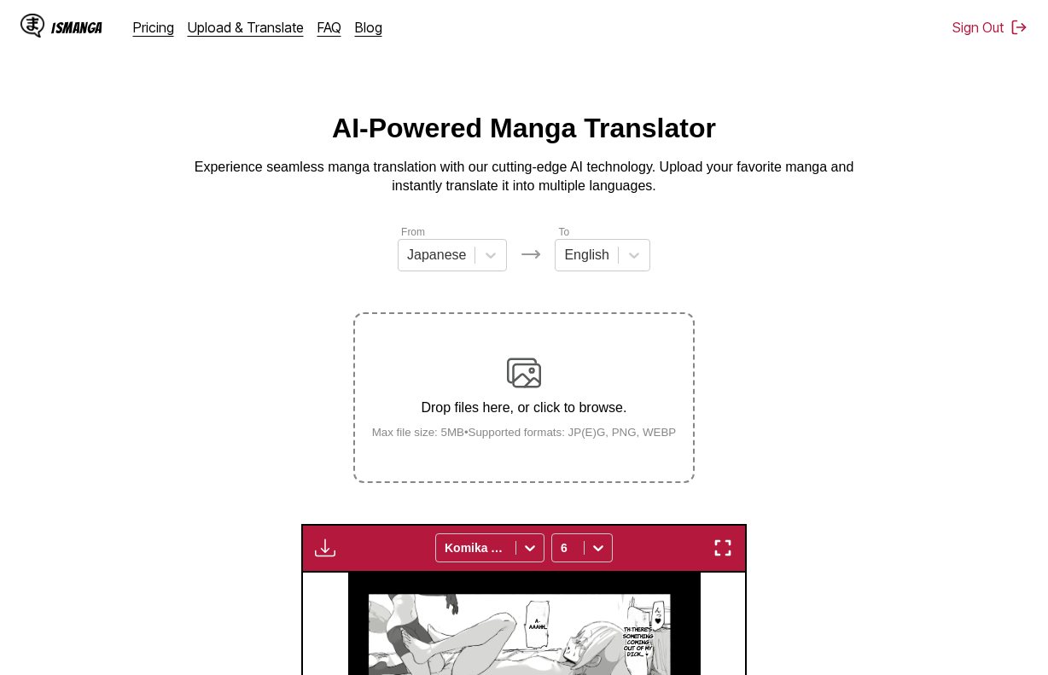
click at [323, 536] on div "Download Panel Download All Komika Axis 6" at bounding box center [523, 548] width 445 height 49
click at [337, 543] on button "button" at bounding box center [325, 548] width 31 height 22
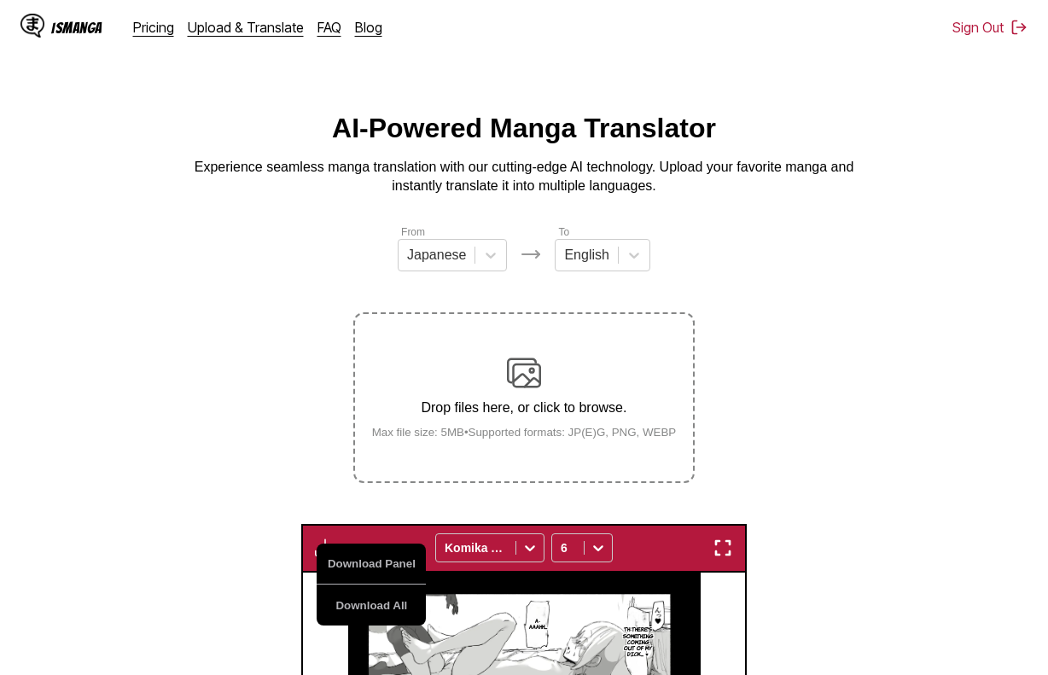
drag, startPoint x: 354, startPoint y: 544, endPoint x: 359, endPoint y: 552, distance: 9.2
click at [358, 550] on div "Download Panel Download All Komika Axis 6" at bounding box center [523, 548] width 445 height 49
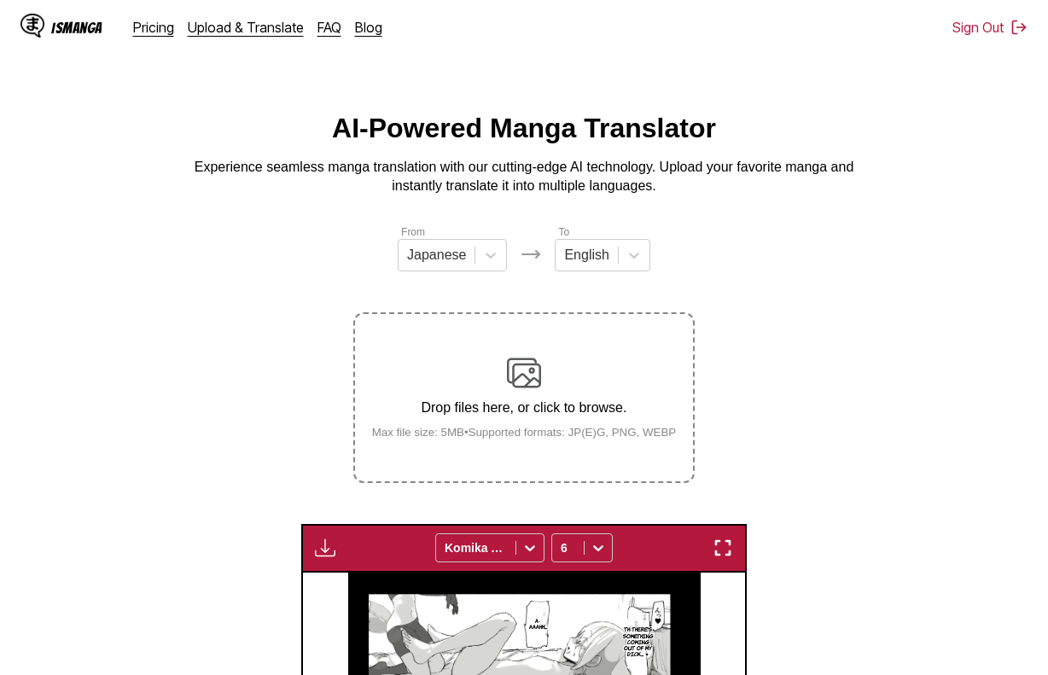
click at [341, 553] on div "Download Panel Download All Komika Axis 6" at bounding box center [523, 548] width 445 height 49
click at [321, 548] on img "button" at bounding box center [325, 548] width 20 height 20
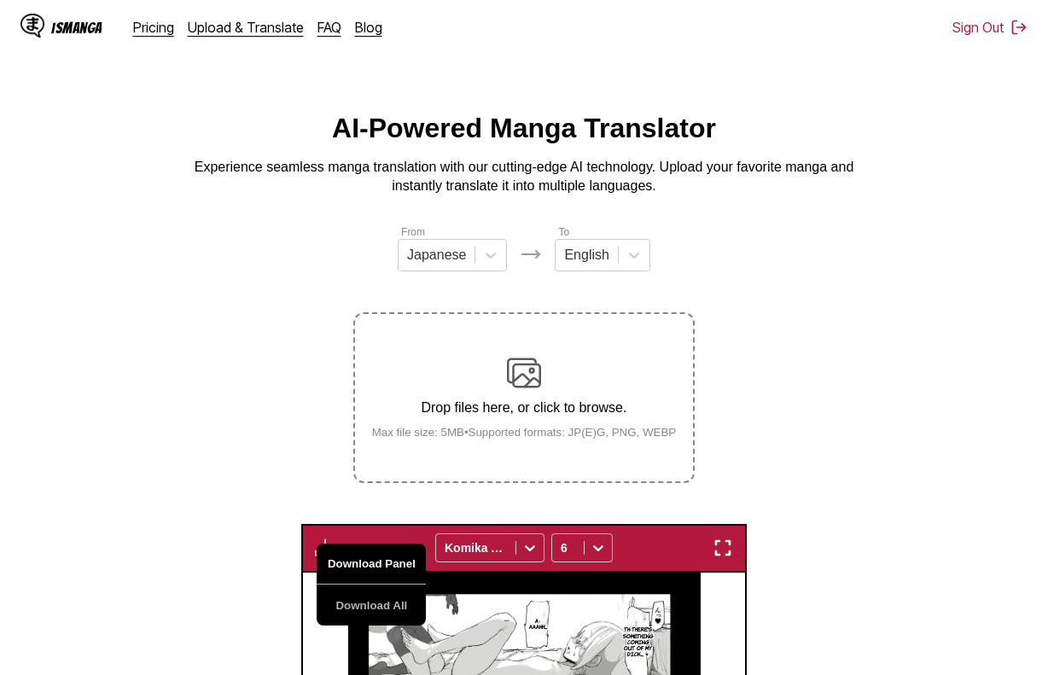
click at [364, 567] on button "Download Panel" at bounding box center [371, 564] width 109 height 41
click at [270, 550] on section "From Japanese To English Drop files here, or click to browse. Max file size: 5M…" at bounding box center [524, 670] width 1021 height 893
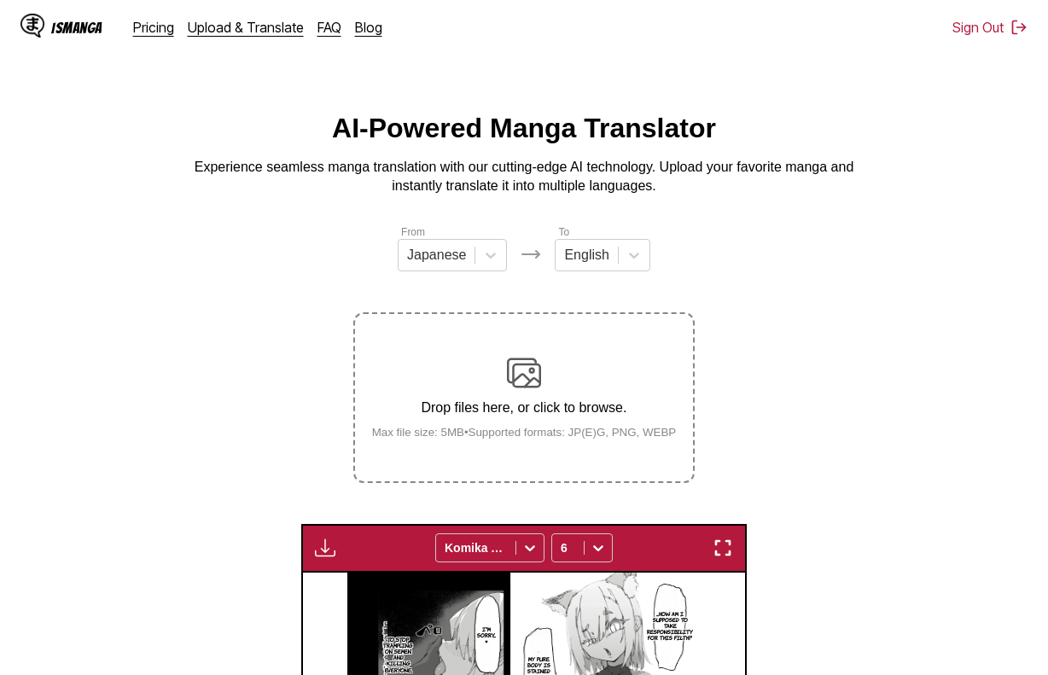
click at [321, 538] on div "Download Panel Download All Komika Axis 6" at bounding box center [523, 548] width 445 height 49
click at [327, 543] on img "button" at bounding box center [325, 548] width 20 height 20
click at [358, 550] on button "Download Panel" at bounding box center [371, 564] width 109 height 41
click at [270, 540] on section "From Japanese To English Drop files here, or click to browse. Max file size: 5M…" at bounding box center [524, 670] width 1021 height 893
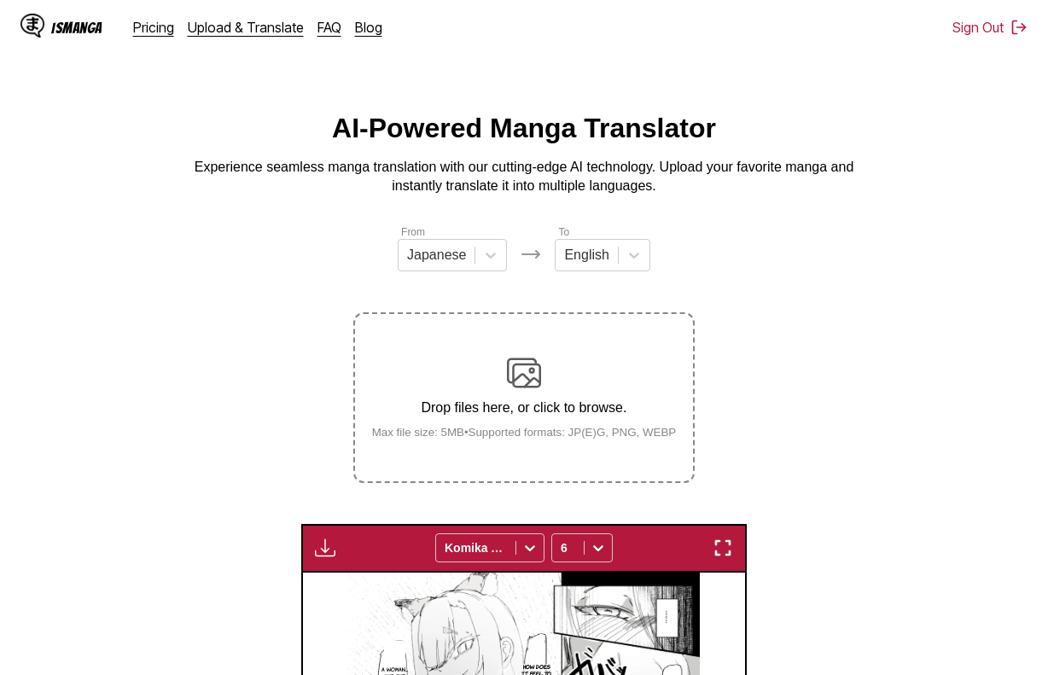
click at [329, 553] on img "button" at bounding box center [325, 548] width 20 height 20
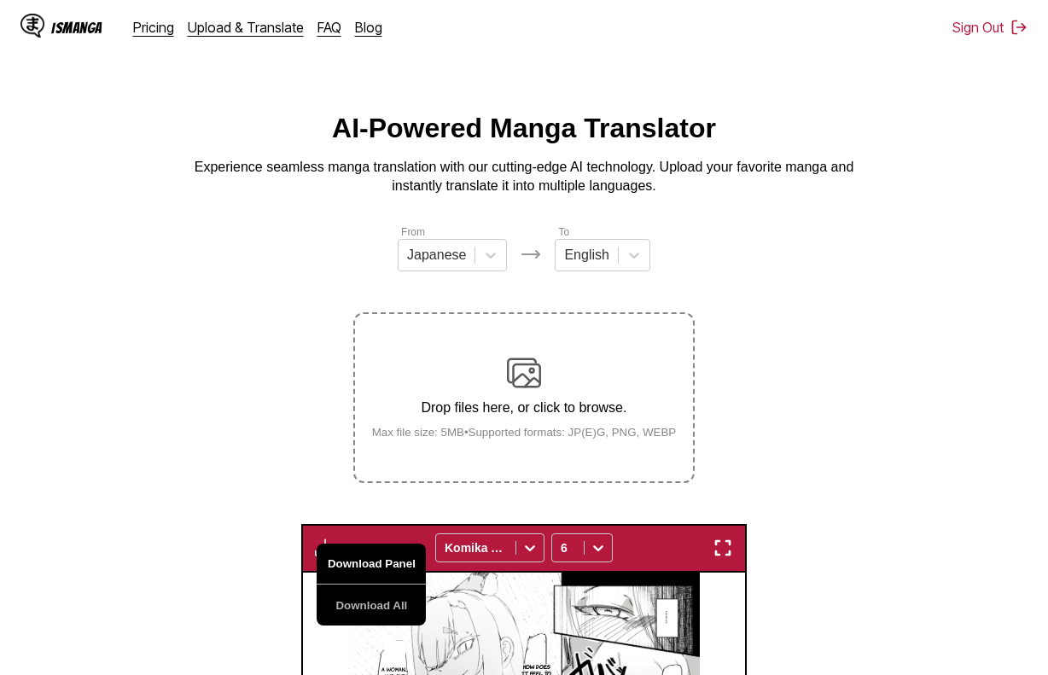
click at [347, 566] on button "Download Panel" at bounding box center [371, 564] width 109 height 41
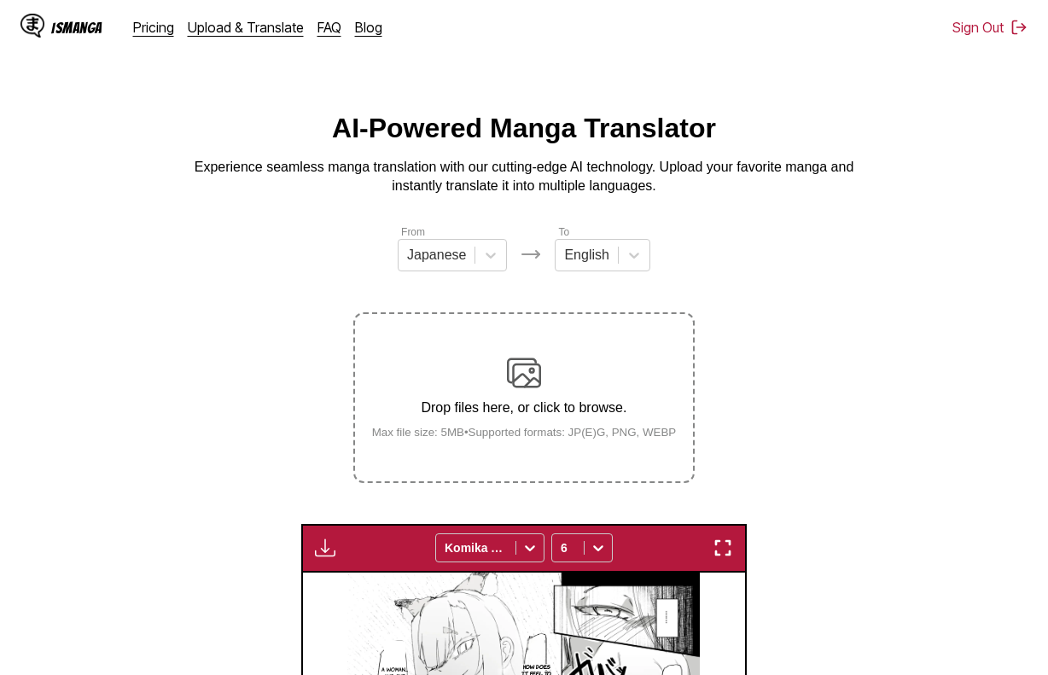
click at [259, 547] on section "From Japanese To English Drop files here, or click to browse. Max file size: 5M…" at bounding box center [524, 670] width 1021 height 893
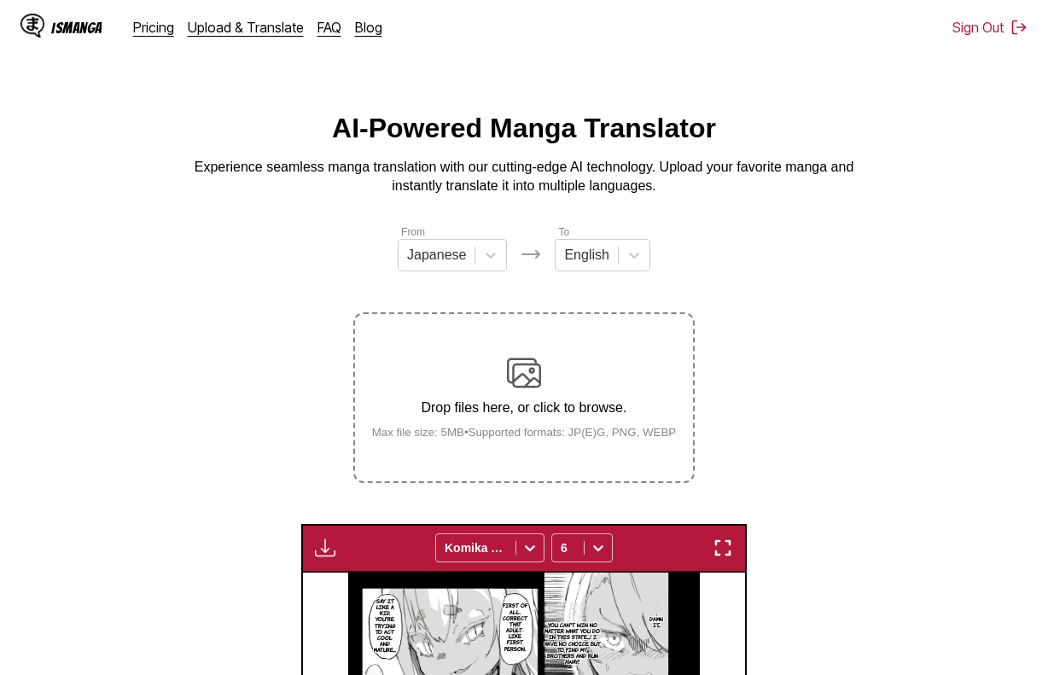
click at [320, 554] on img "button" at bounding box center [325, 548] width 20 height 20
click at [0, 0] on button "Download Panel" at bounding box center [0, 0] width 0 height 0
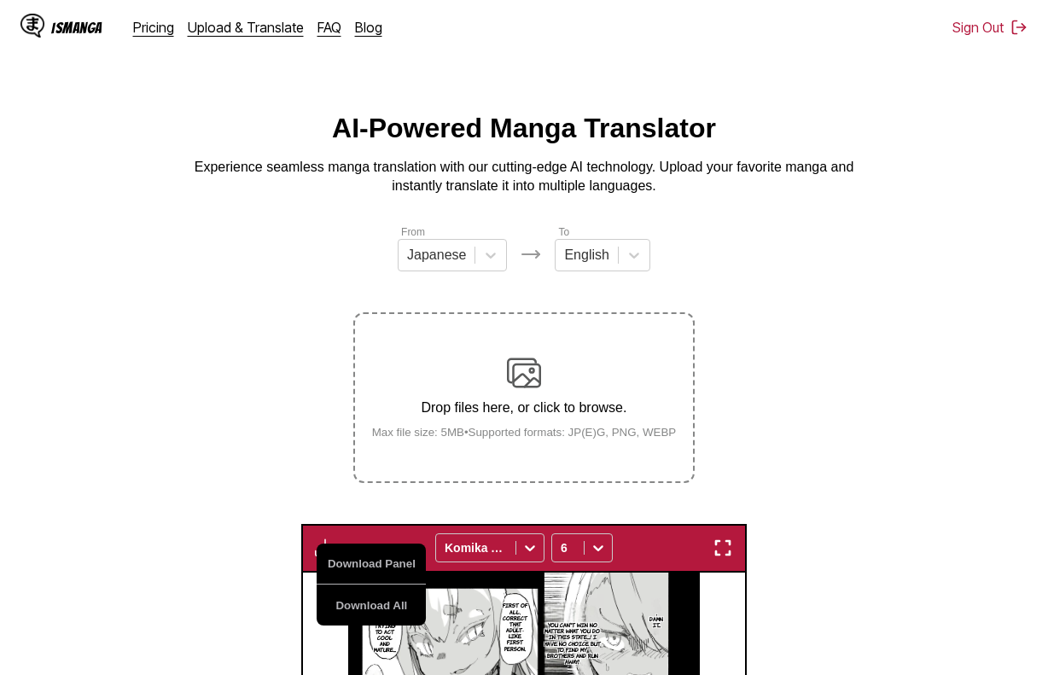
click at [260, 544] on section "From Japanese To English Drop files here, or click to browse. Max file size: 5M…" at bounding box center [524, 670] width 1021 height 893
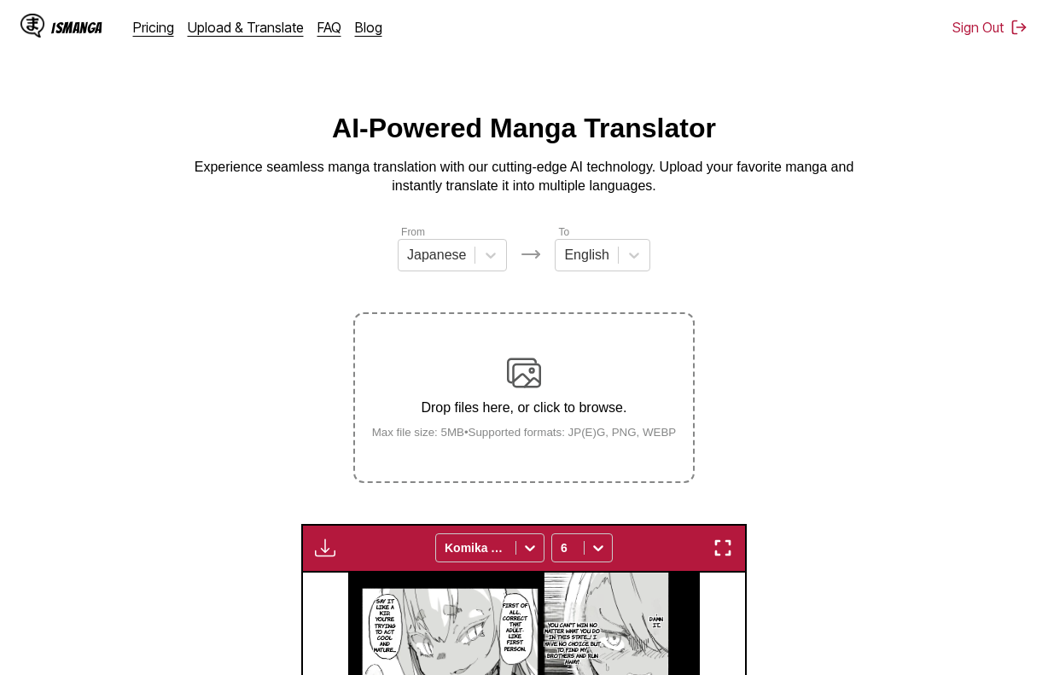
drag, startPoint x: 915, startPoint y: 533, endPoint x: 912, endPoint y: 496, distance: 37.6
click at [916, 532] on section "From Japanese To English Drop files here, or click to browse. Max file size: 5M…" at bounding box center [524, 670] width 1021 height 893
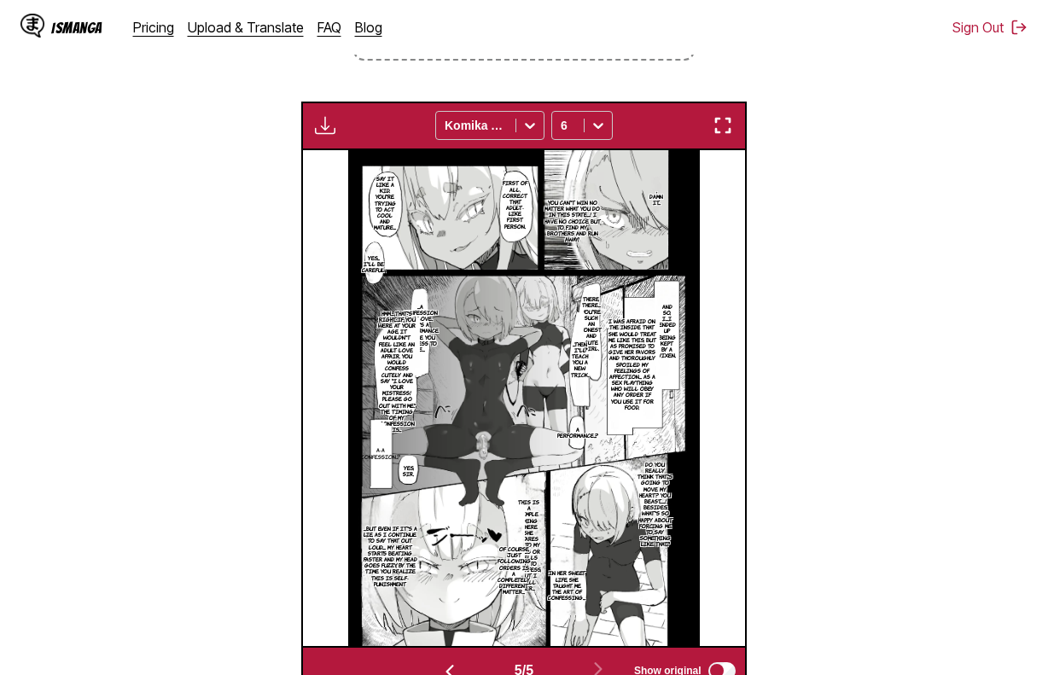
scroll to position [427, 0]
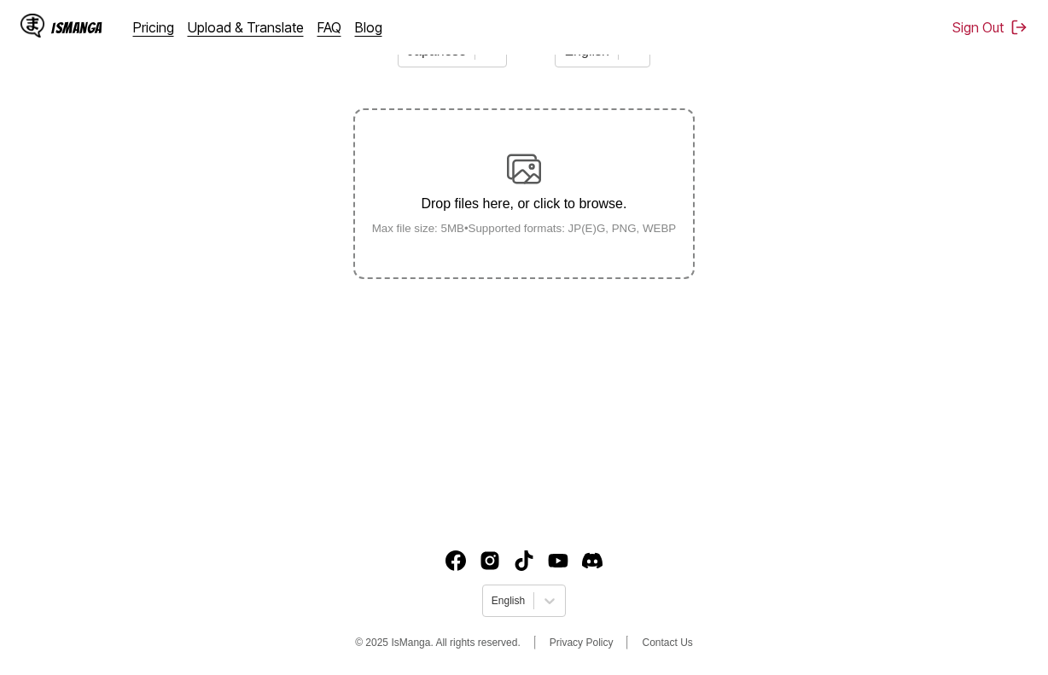
click at [497, 270] on label "Drop files here, or click to browse. Max file size: 5MB • Supported formats: JP…" at bounding box center [524, 193] width 338 height 167
click at [0, 0] on input "Drop files here, or click to browse. Max file size: 5MB • Supported formats: JP…" at bounding box center [0, 0] width 0 height 0
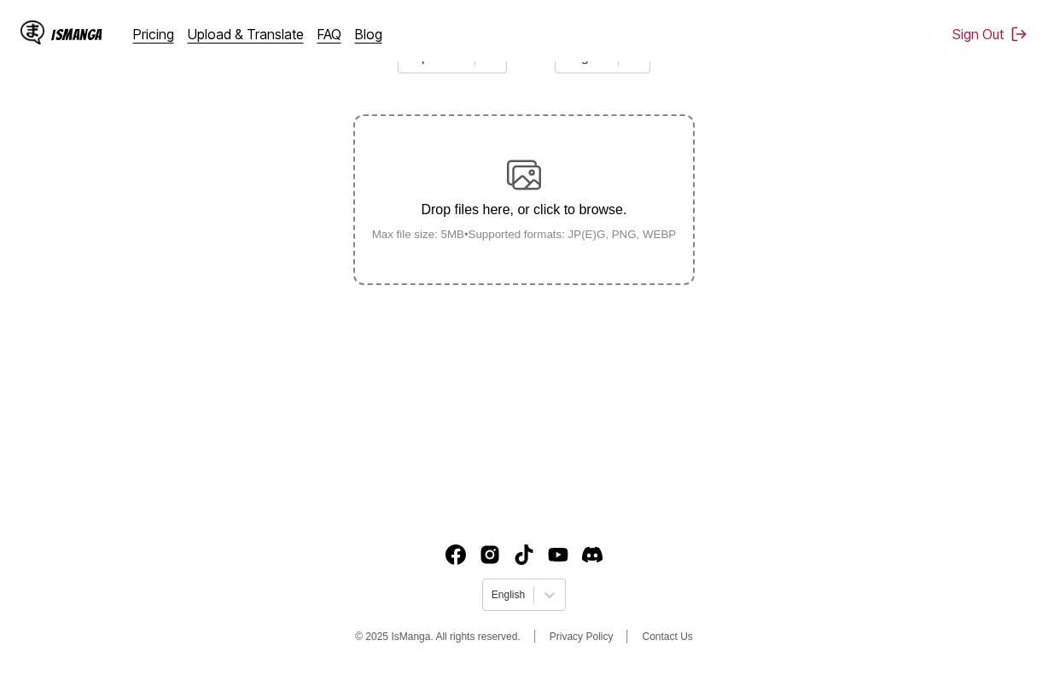
scroll to position [204, 0]
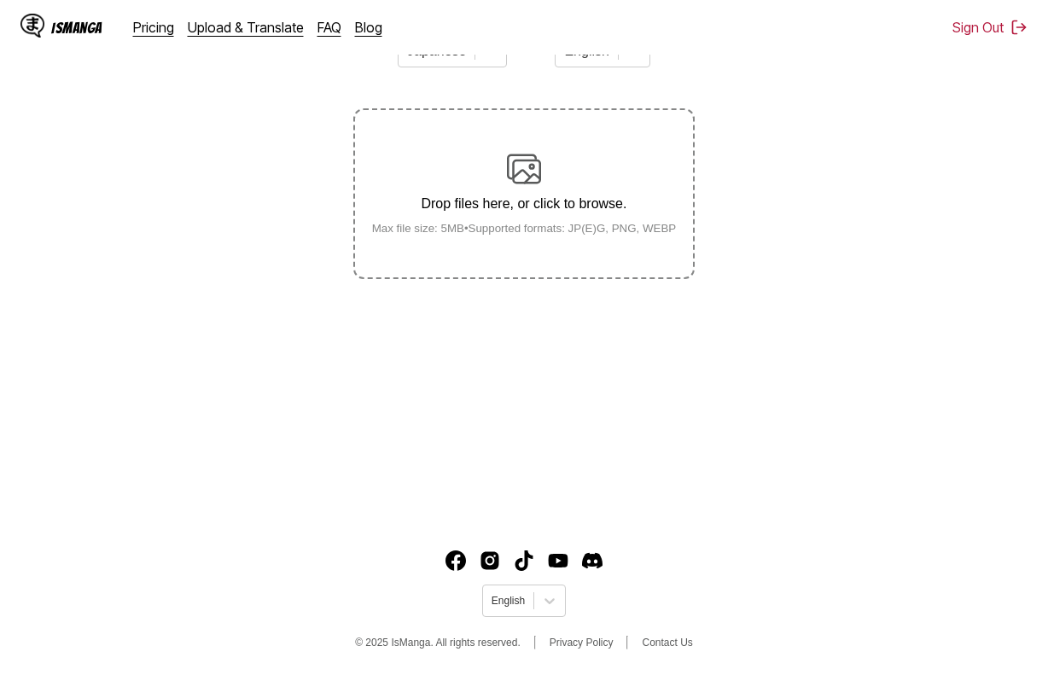
click at [533, 228] on small "Max file size: 5MB • Supported formats: JP(E)G, PNG, WEBP" at bounding box center [524, 228] width 332 height 13
click at [0, 0] on input "Drop files here, or click to browse. Max file size: 5MB • Supported formats: JP…" at bounding box center [0, 0] width 0 height 0
